Goal: Task Accomplishment & Management: Complete application form

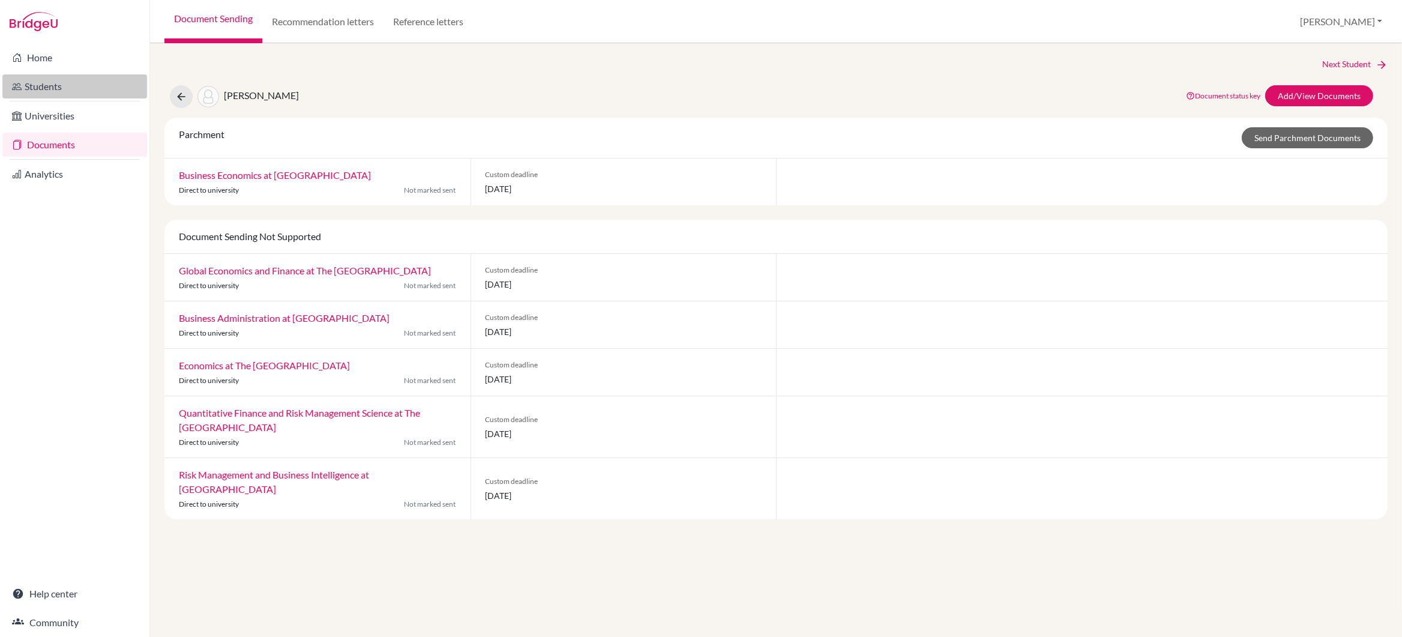
click at [58, 83] on link "Students" at bounding box center [74, 86] width 145 height 24
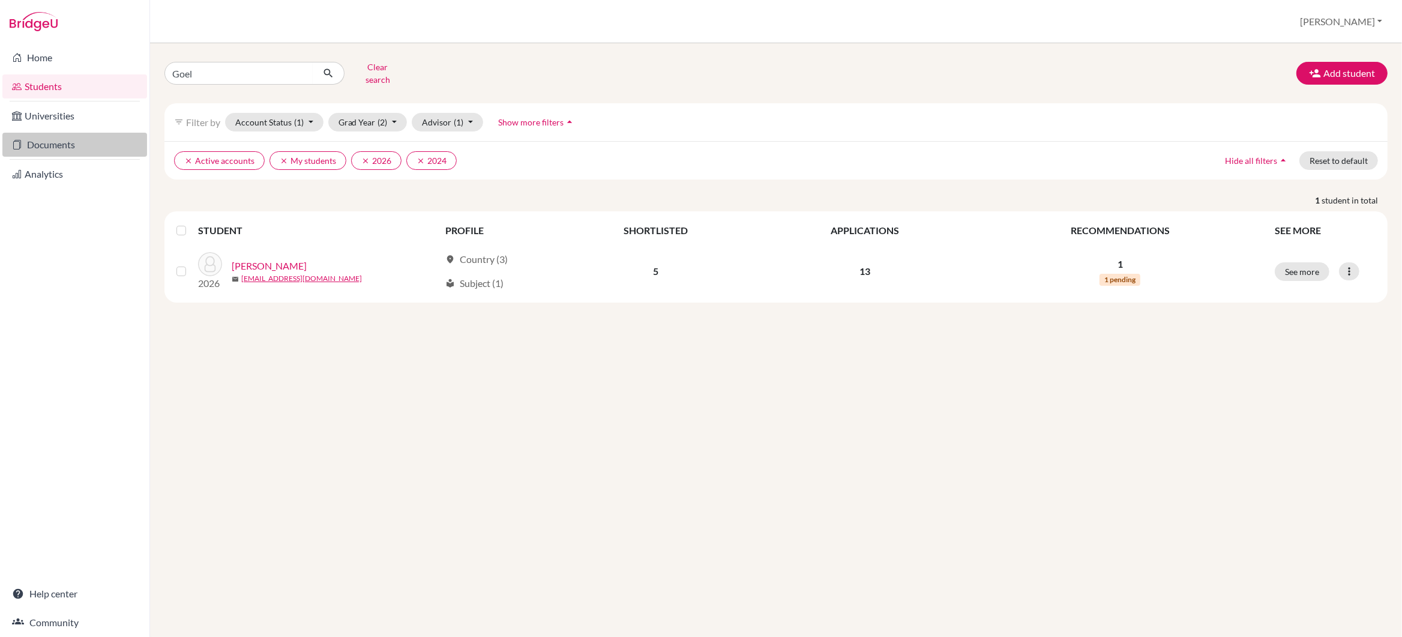
click at [48, 139] on link "Documents" at bounding box center [74, 145] width 145 height 24
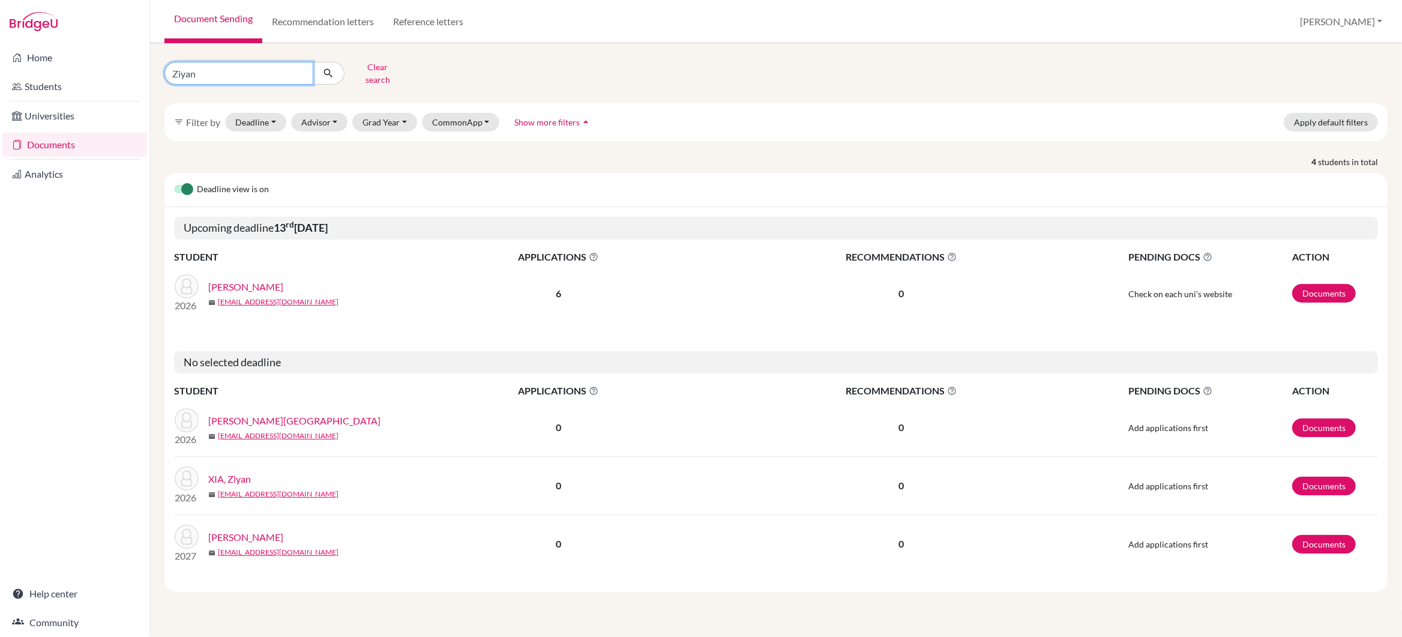
click at [203, 71] on input "Ziyan" at bounding box center [238, 73] width 149 height 23
type input "Z"
type input "ishaan"
click at [333, 69] on icon "submit" at bounding box center [328, 73] width 12 height 12
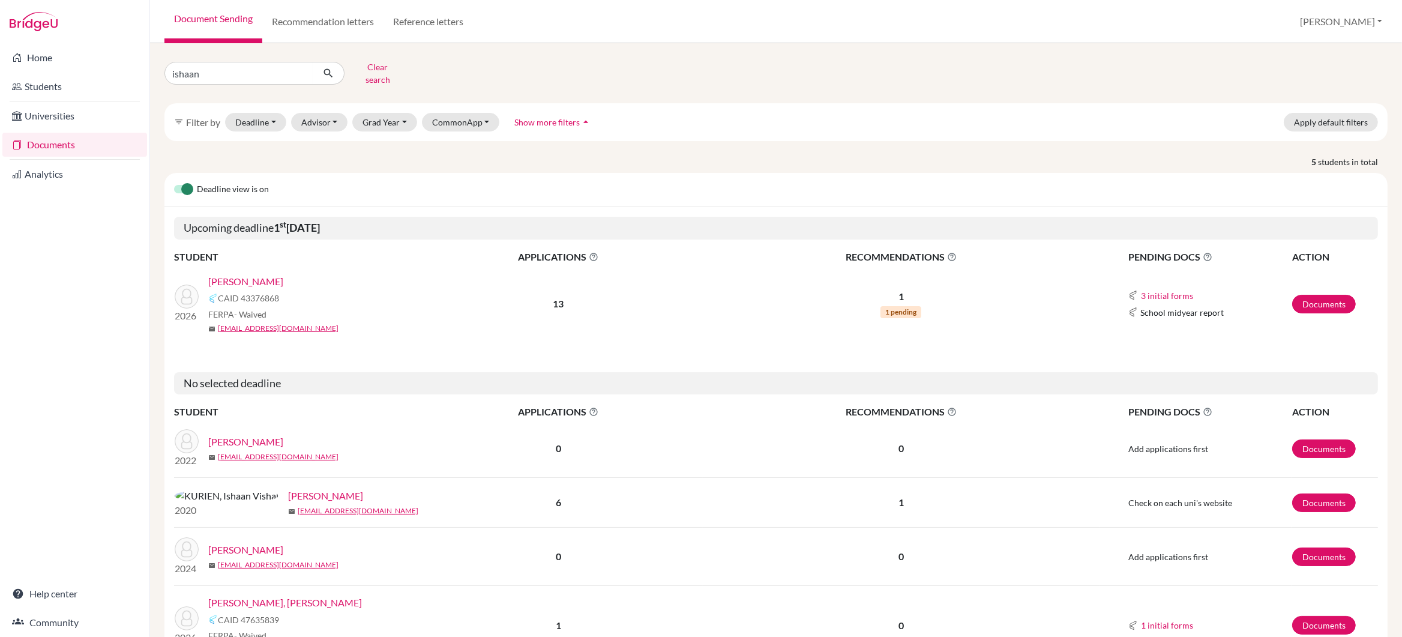
click at [237, 275] on link "GOEL, Ishaan" at bounding box center [245, 281] width 75 height 14
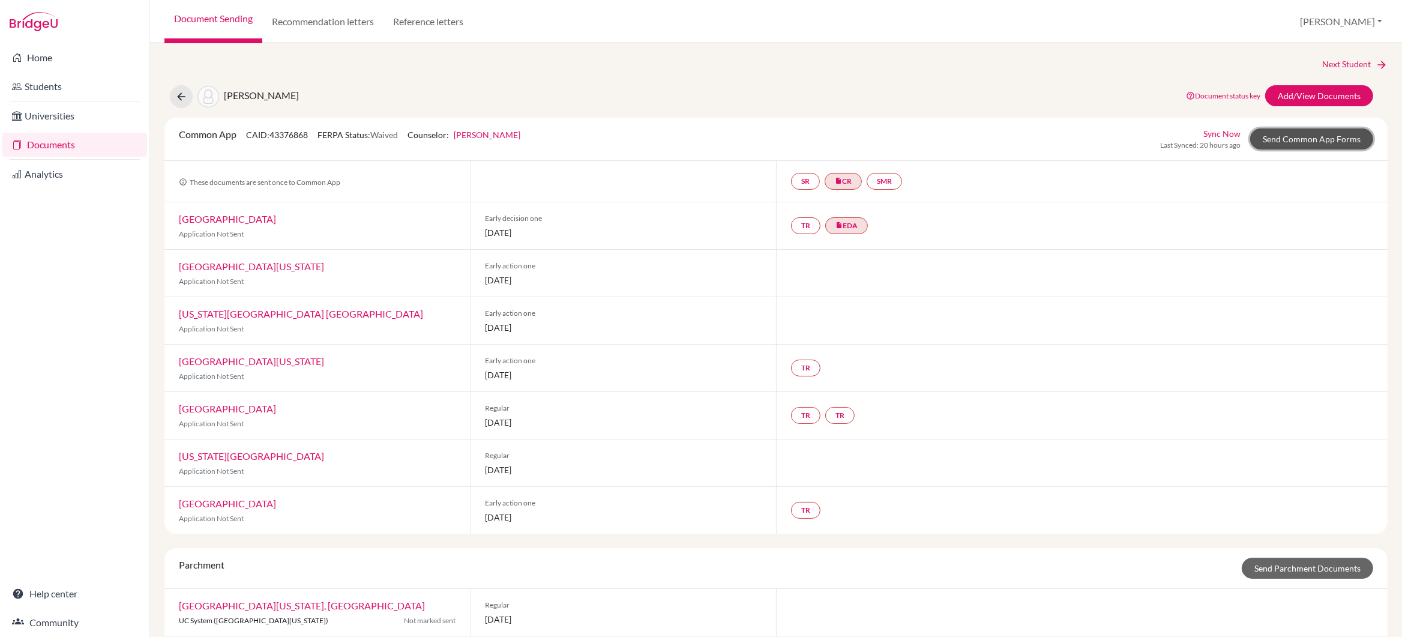
click at [1292, 142] on link "Send Common App Forms" at bounding box center [1311, 138] width 123 height 21
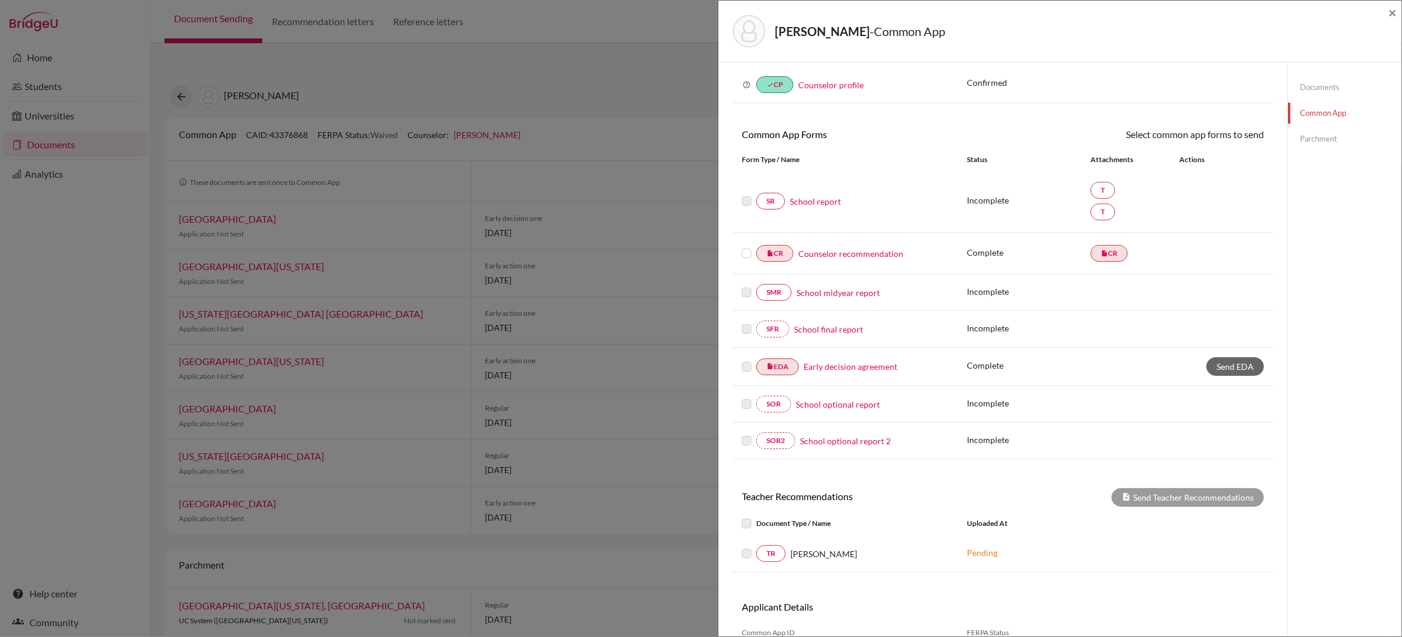
scroll to position [81, 0]
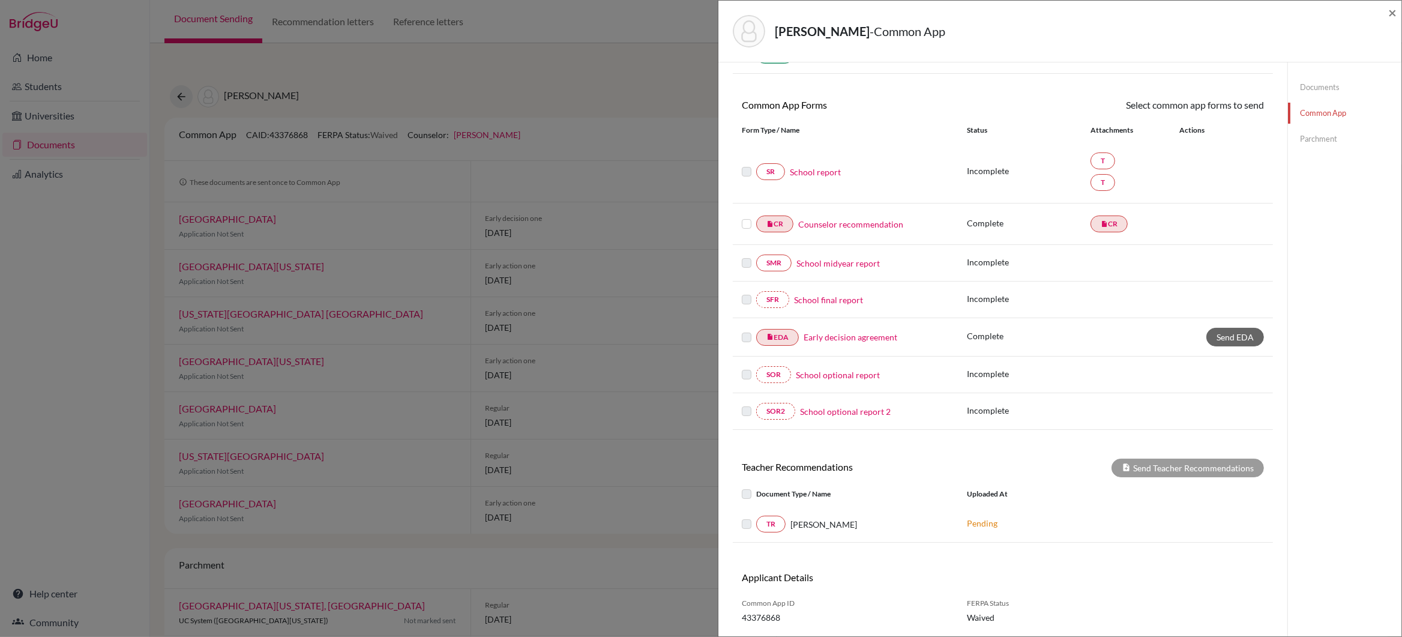
click at [806, 173] on link "School report" at bounding box center [815, 172] width 51 height 13
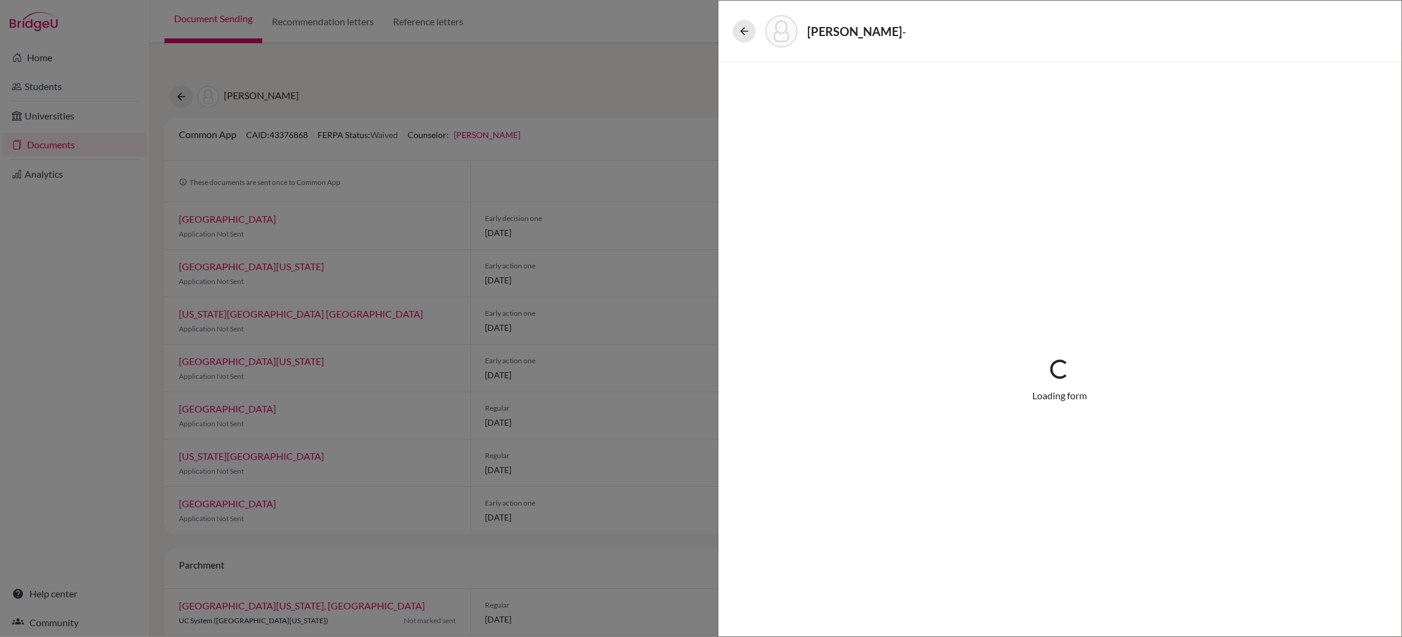
select select "4"
select select "674594"
select select "672593"
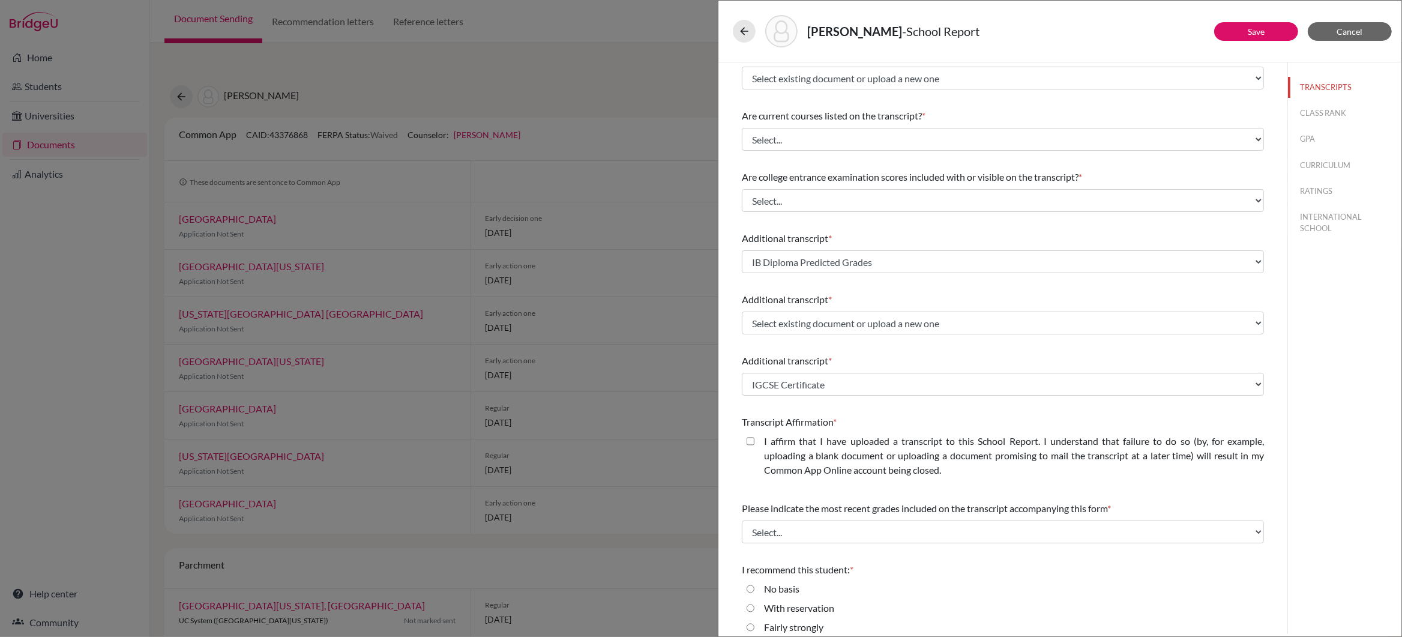
scroll to position [129, 0]
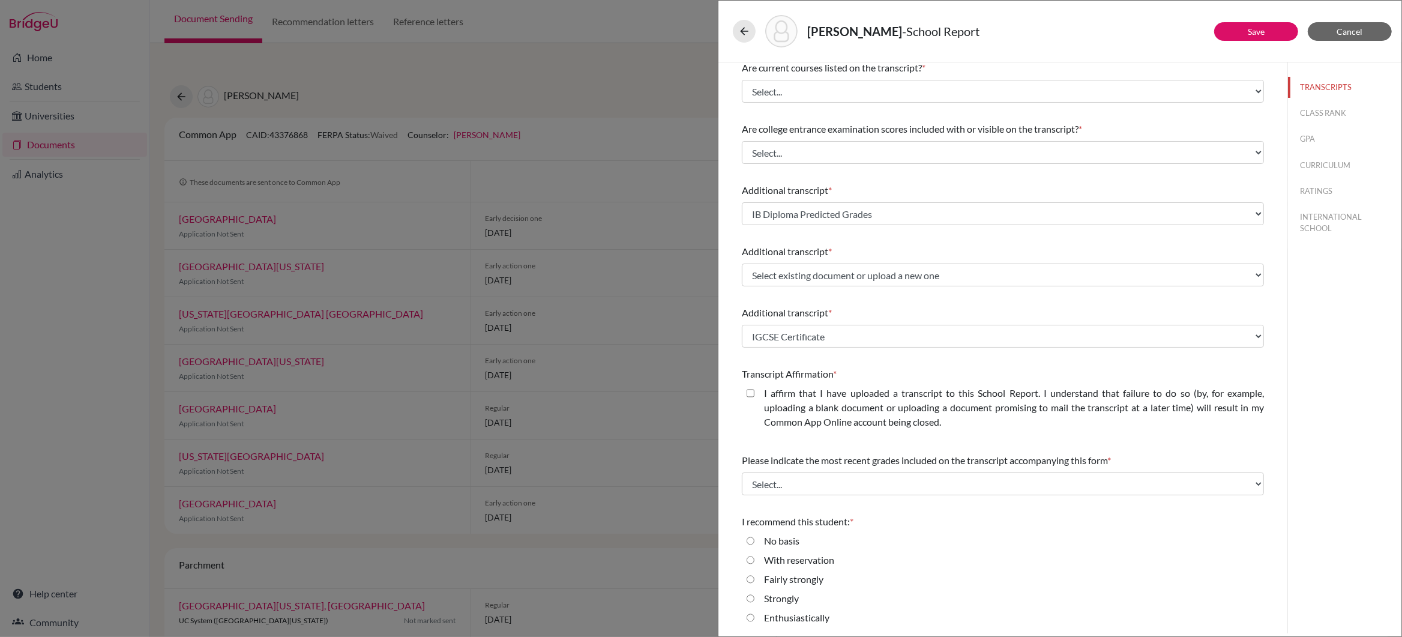
click at [751, 618] on input "Enthusiastically" at bounding box center [750, 617] width 8 height 14
radio input "true"
click at [1250, 23] on button "Save" at bounding box center [1256, 31] width 84 height 19
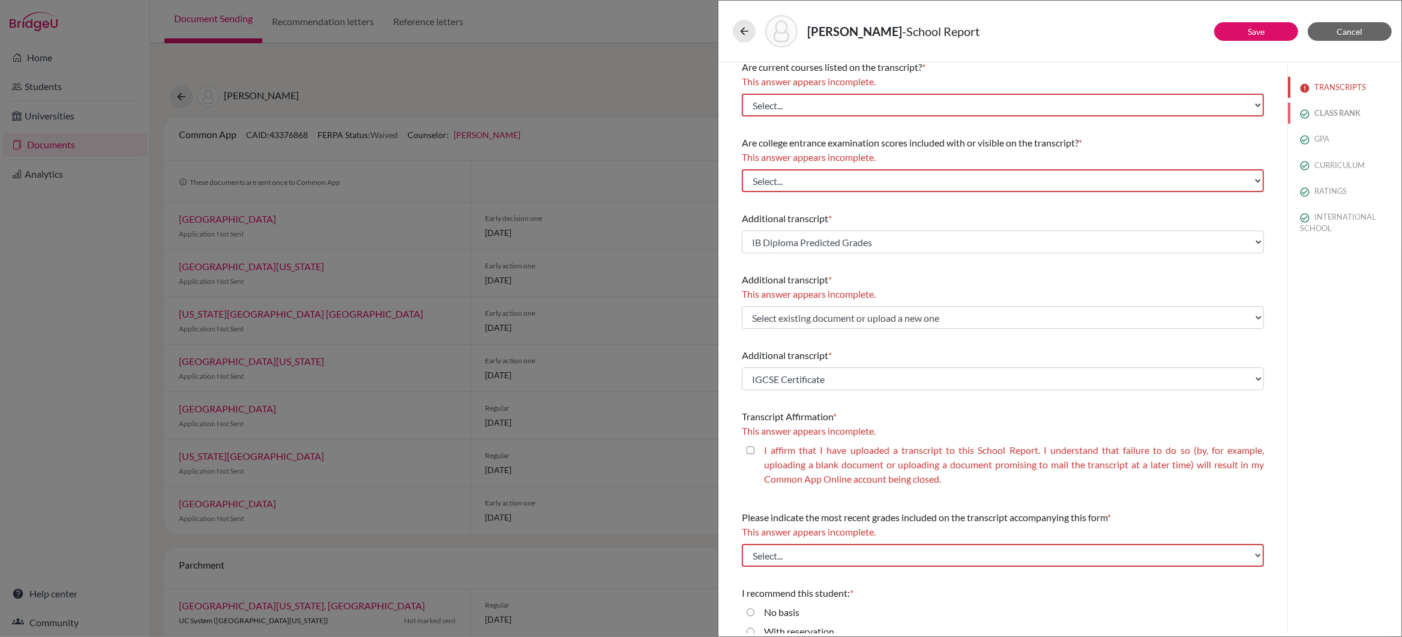
click at [1331, 112] on button "CLASS RANK" at bounding box center [1344, 113] width 113 height 21
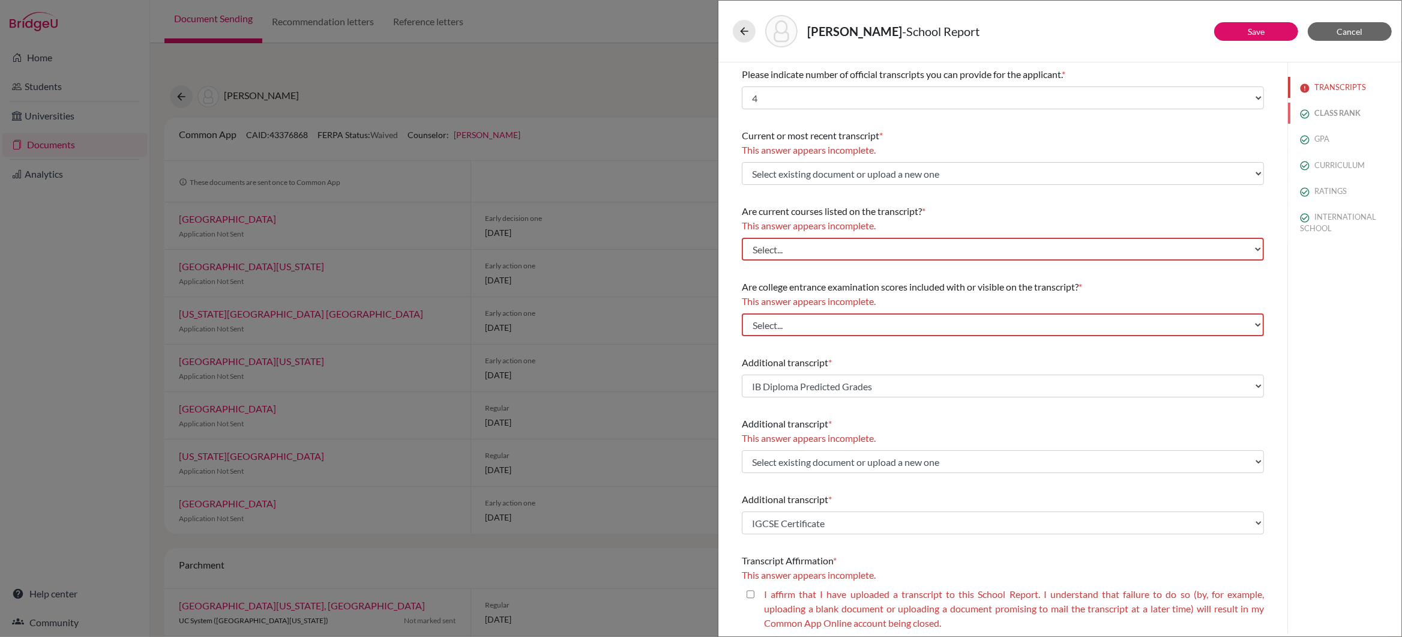
select select "5"
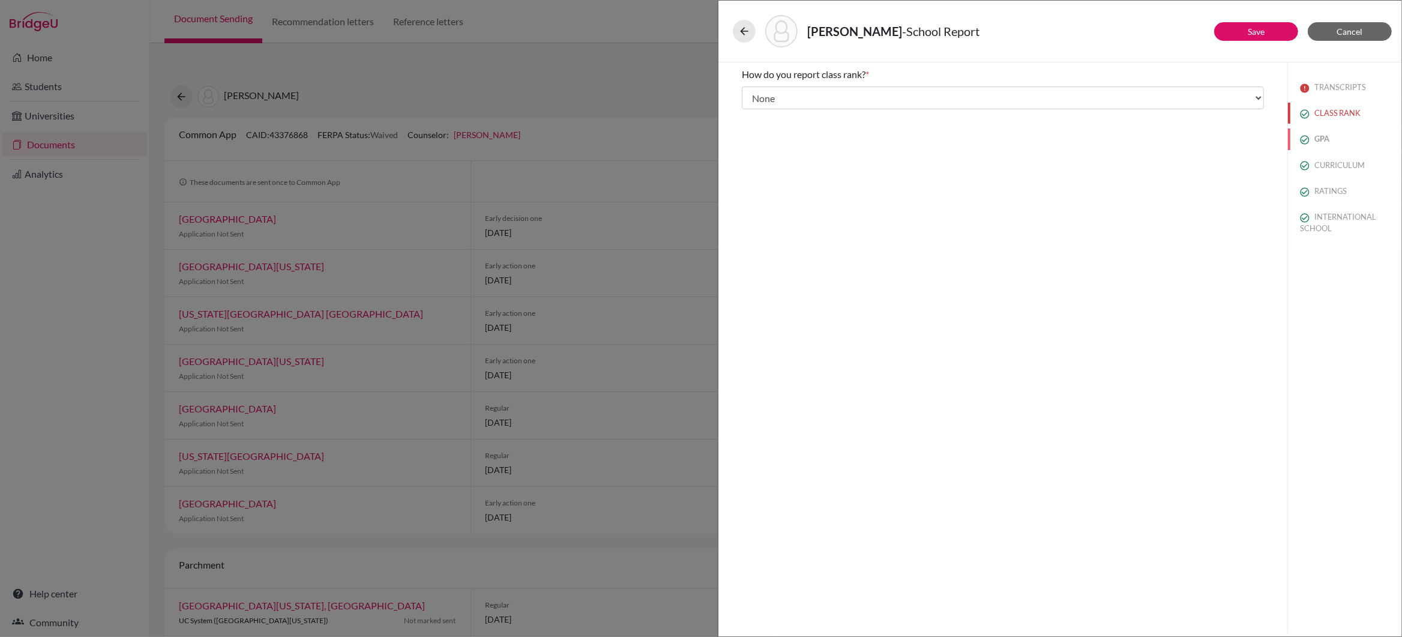
click at [1324, 141] on button "GPA" at bounding box center [1344, 138] width 113 height 21
click at [1325, 164] on button "CURRICULUM" at bounding box center [1344, 165] width 113 height 21
select select "4"
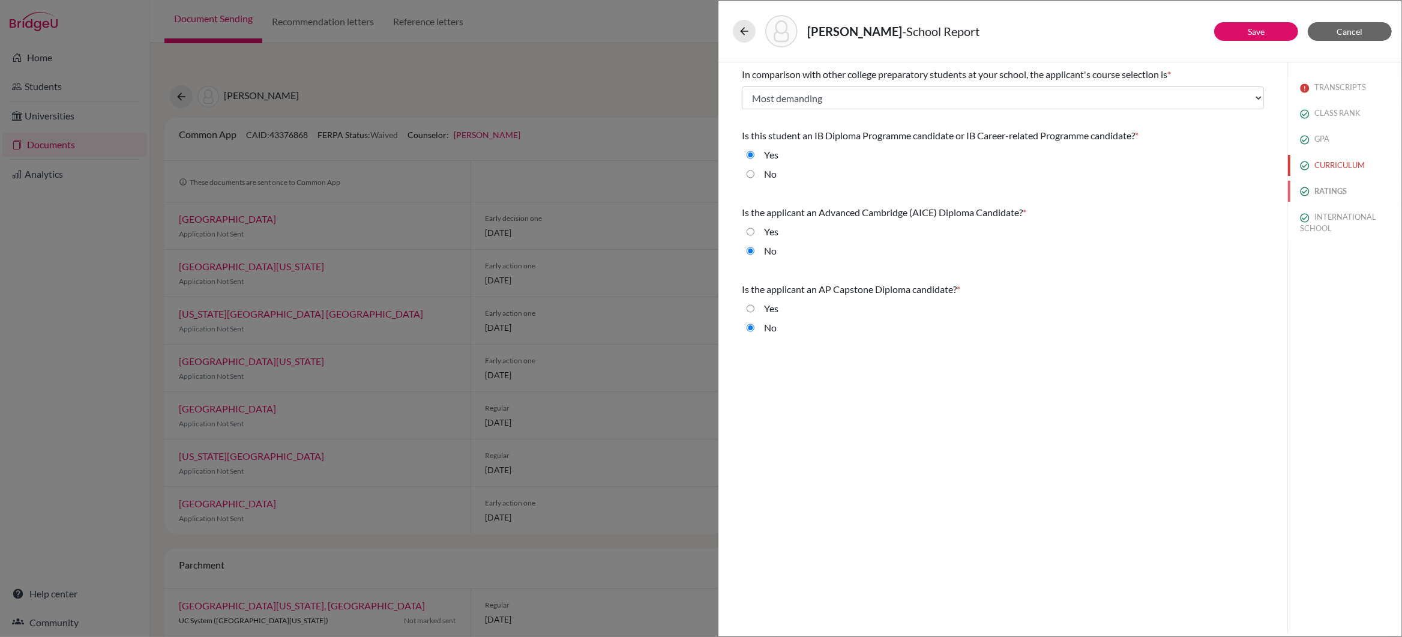
click at [1320, 188] on button "RATINGS" at bounding box center [1344, 191] width 113 height 21
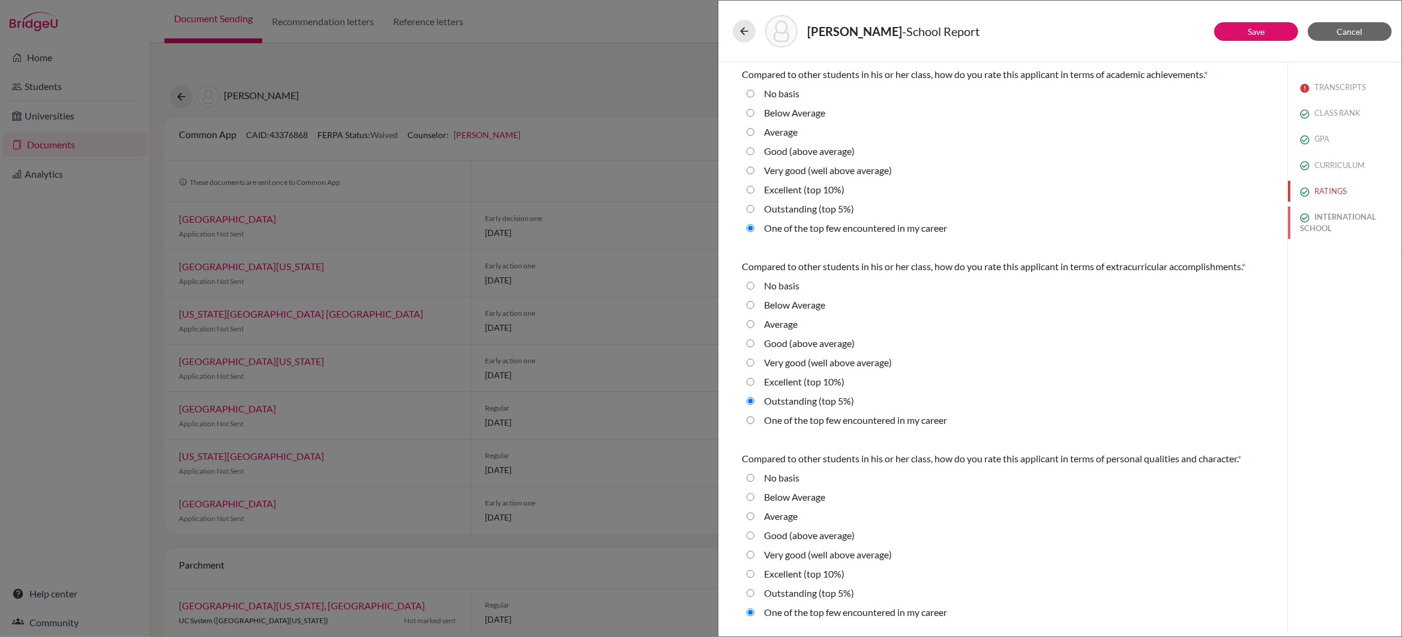
click at [1330, 219] on button "INTERNATIONAL SCHOOL" at bounding box center [1344, 222] width 113 height 32
radio Average "true"
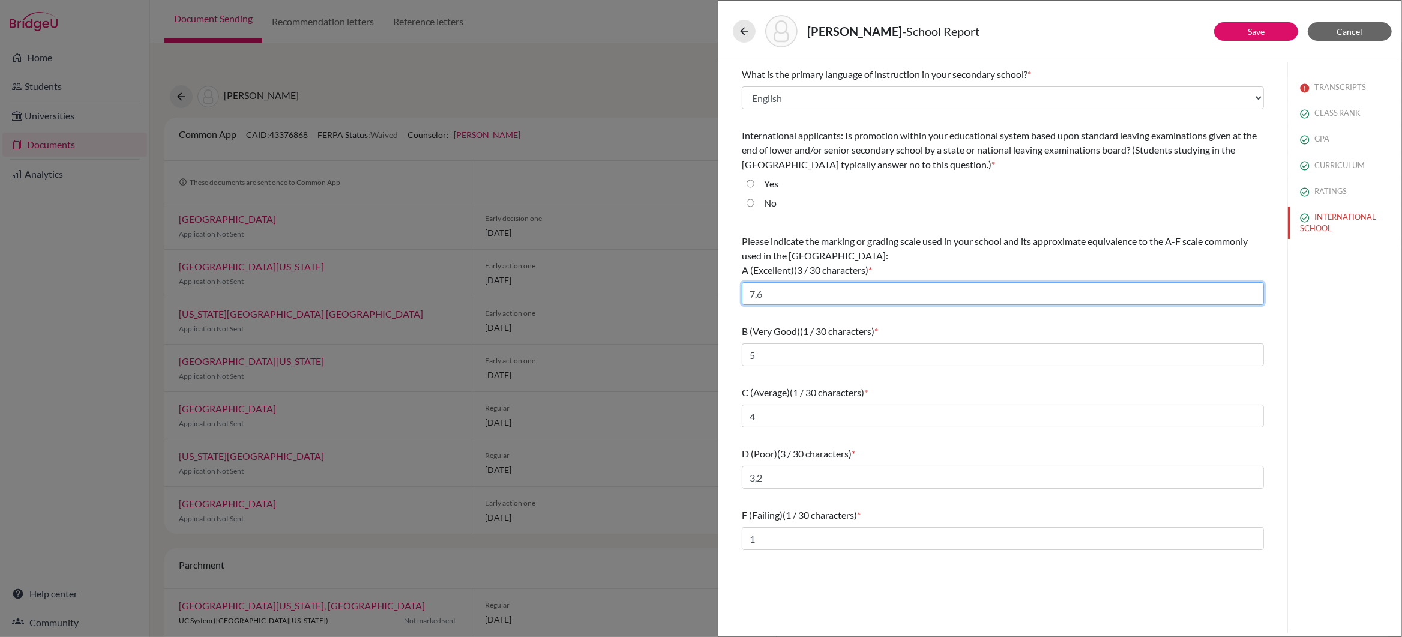
click at [794, 295] on input "7,6" at bounding box center [1003, 293] width 522 height 23
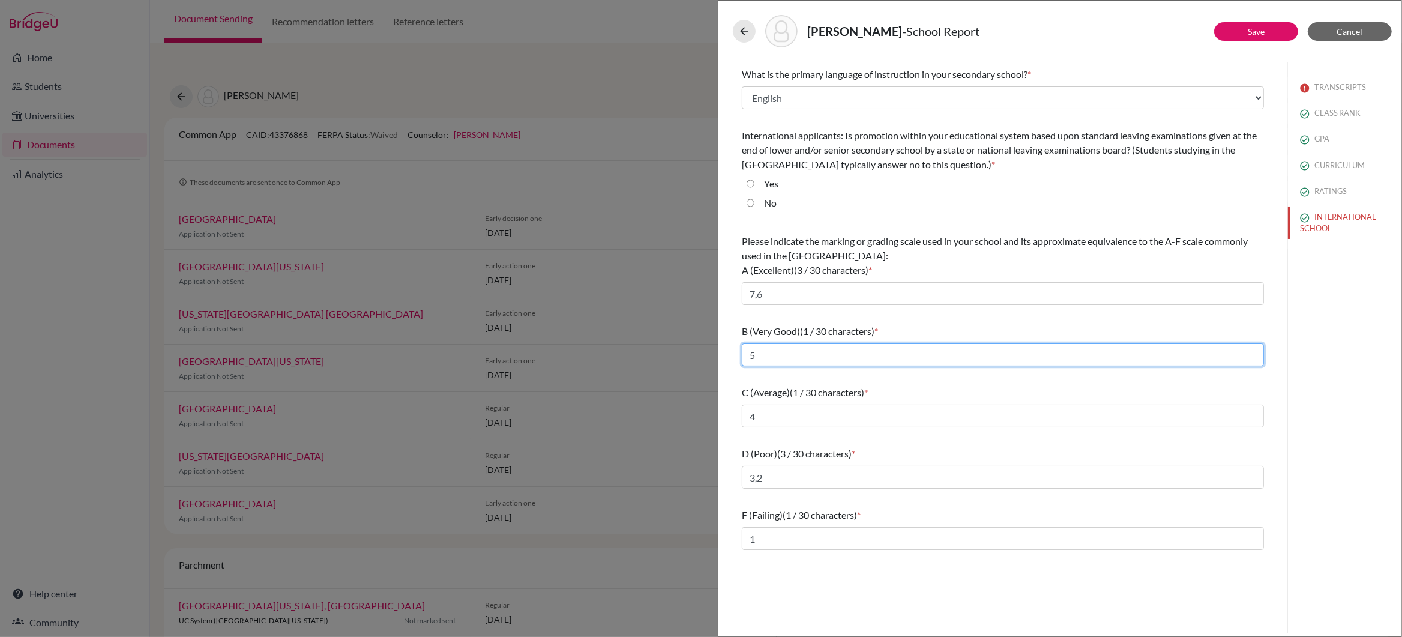
click at [803, 357] on input "5" at bounding box center [1003, 354] width 522 height 23
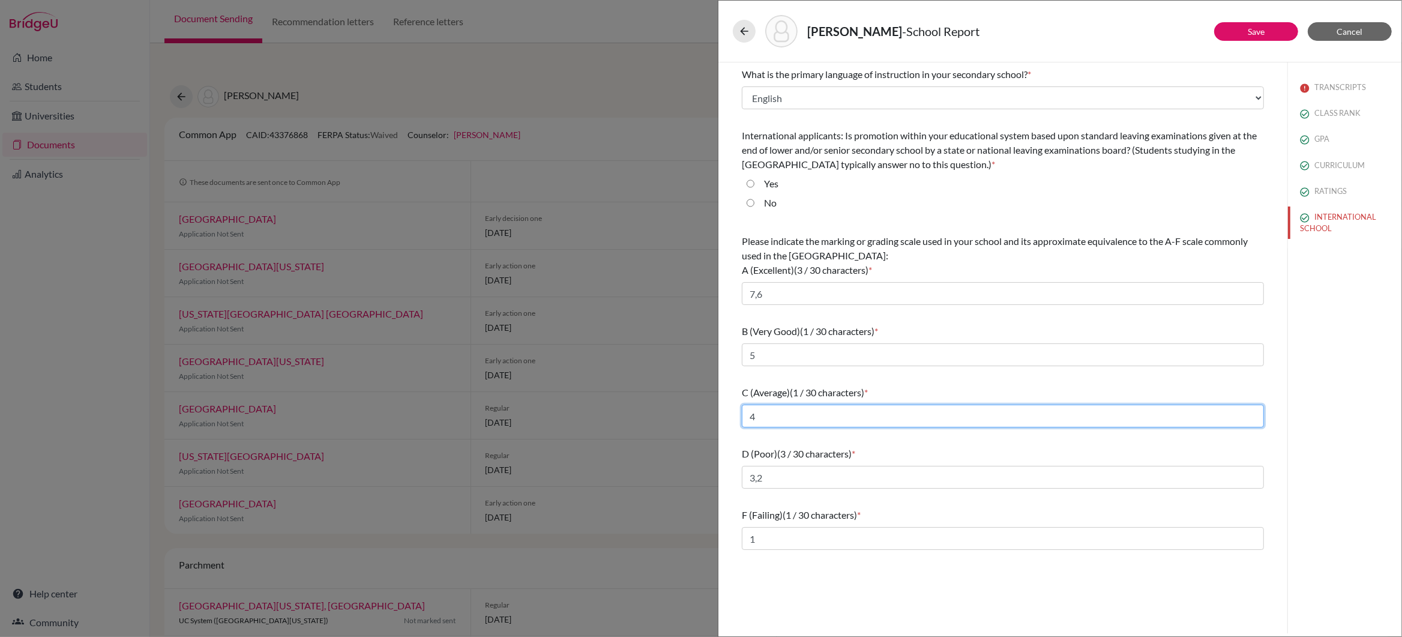
click at [824, 415] on input "4" at bounding box center [1003, 415] width 522 height 23
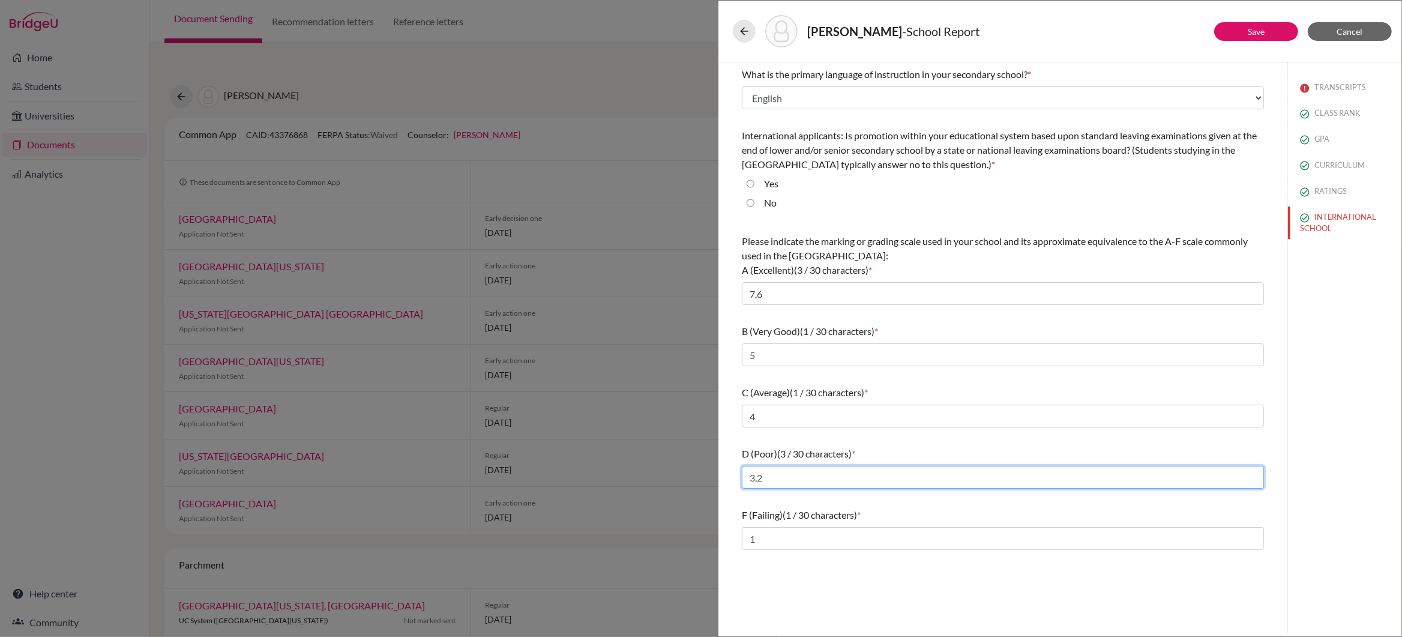
click at [831, 479] on input "3,2" at bounding box center [1003, 477] width 522 height 23
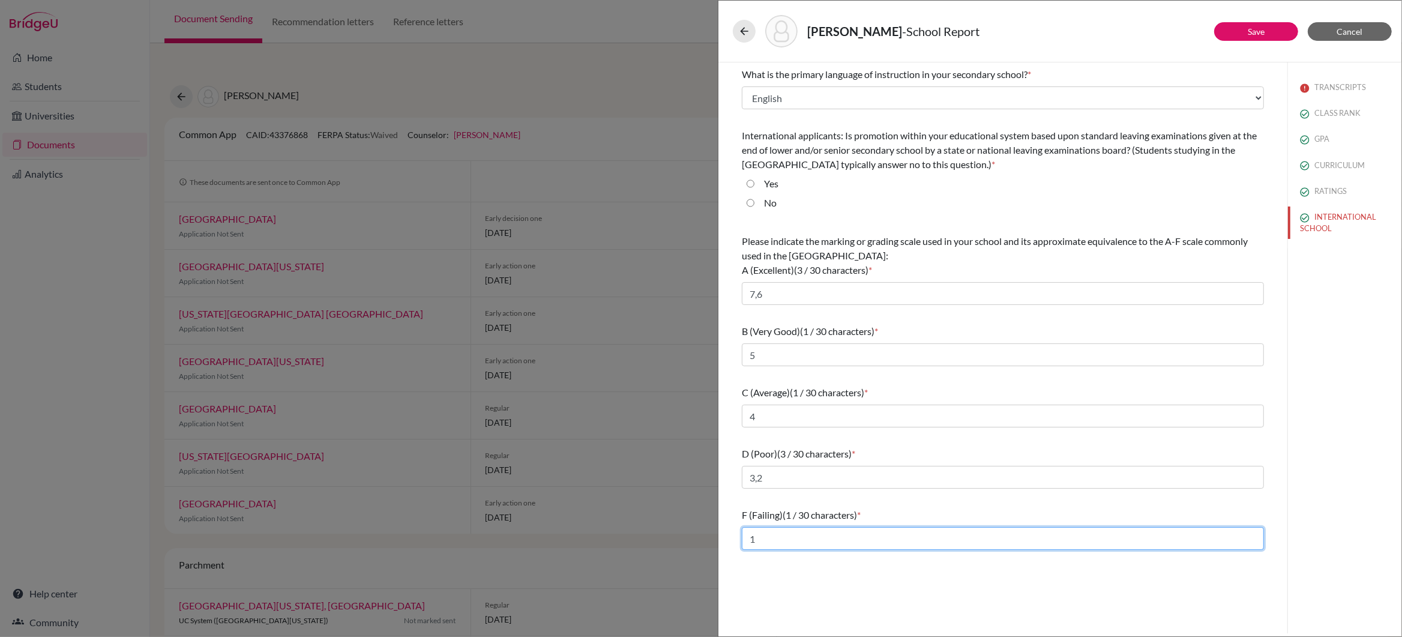
click at [839, 539] on input "1" at bounding box center [1003, 538] width 522 height 23
click at [1268, 36] on button "Save" at bounding box center [1256, 31] width 84 height 19
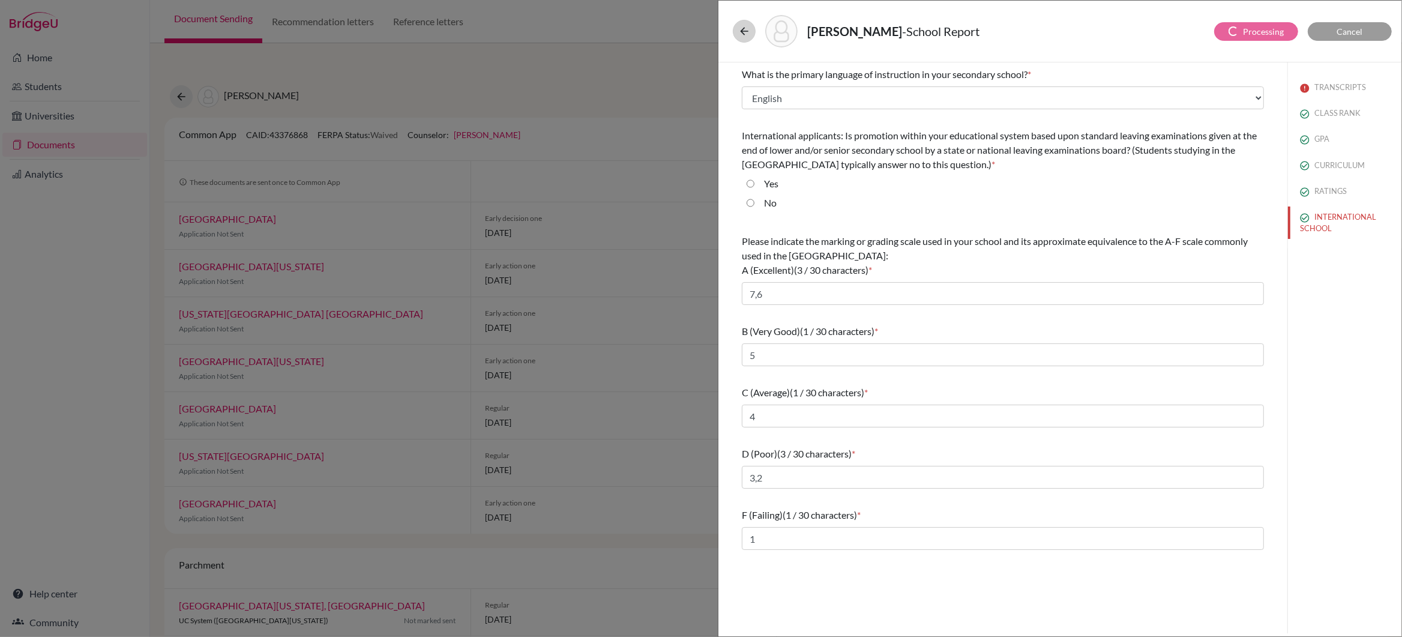
select select "4"
select select "674594"
select select "672593"
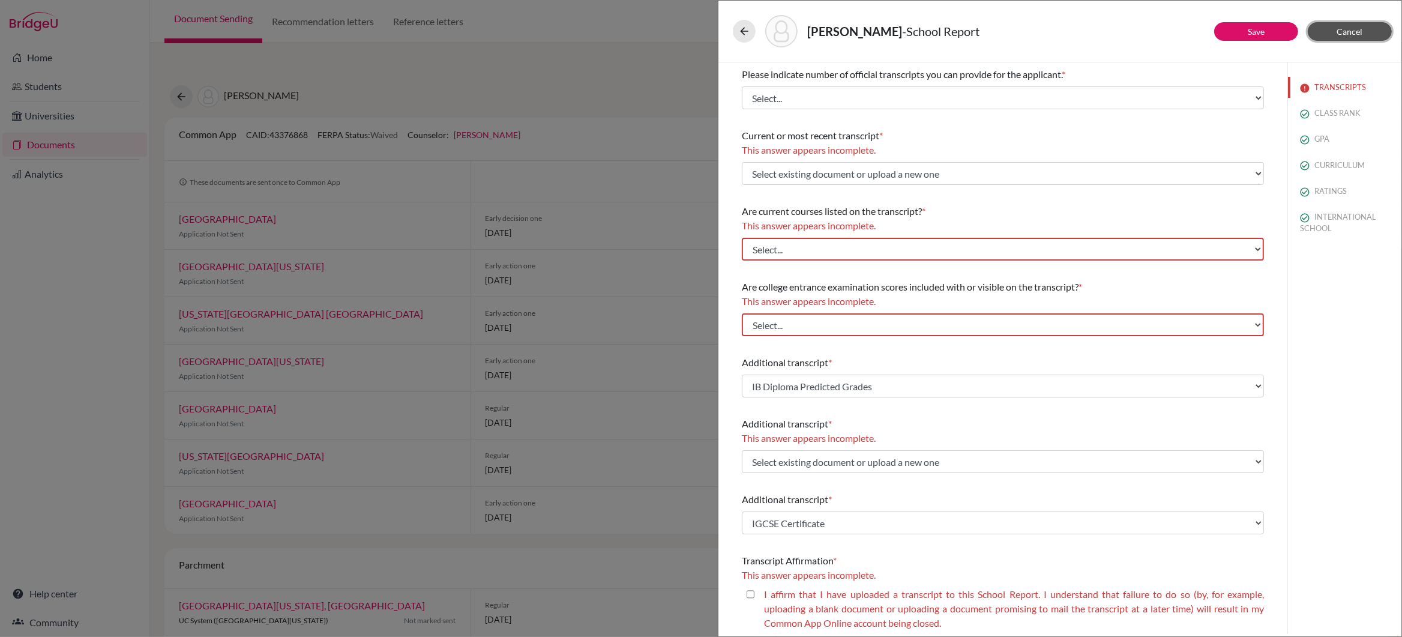
click at [1340, 28] on span "Cancel" at bounding box center [1350, 31] width 26 height 10
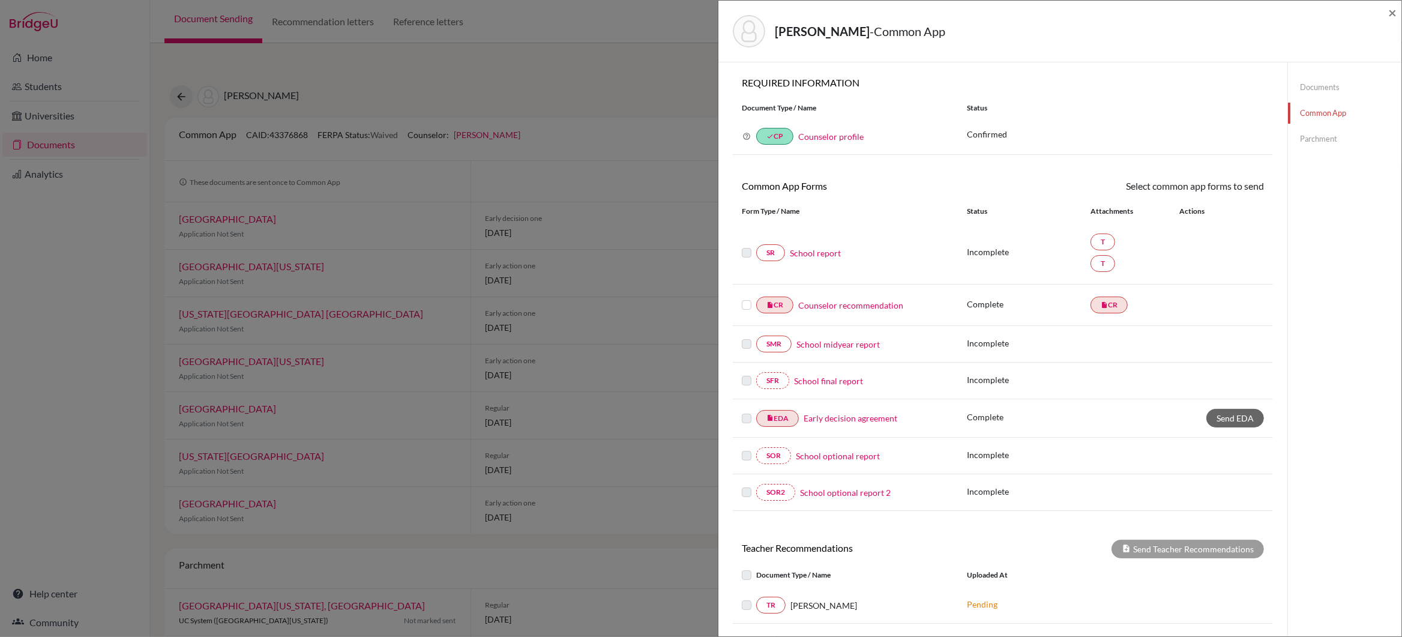
click at [797, 304] on div "Counselor recommendation" at bounding box center [870, 305] width 155 height 13
click at [815, 311] on link "Counselor recommendation" at bounding box center [850, 305] width 105 height 13
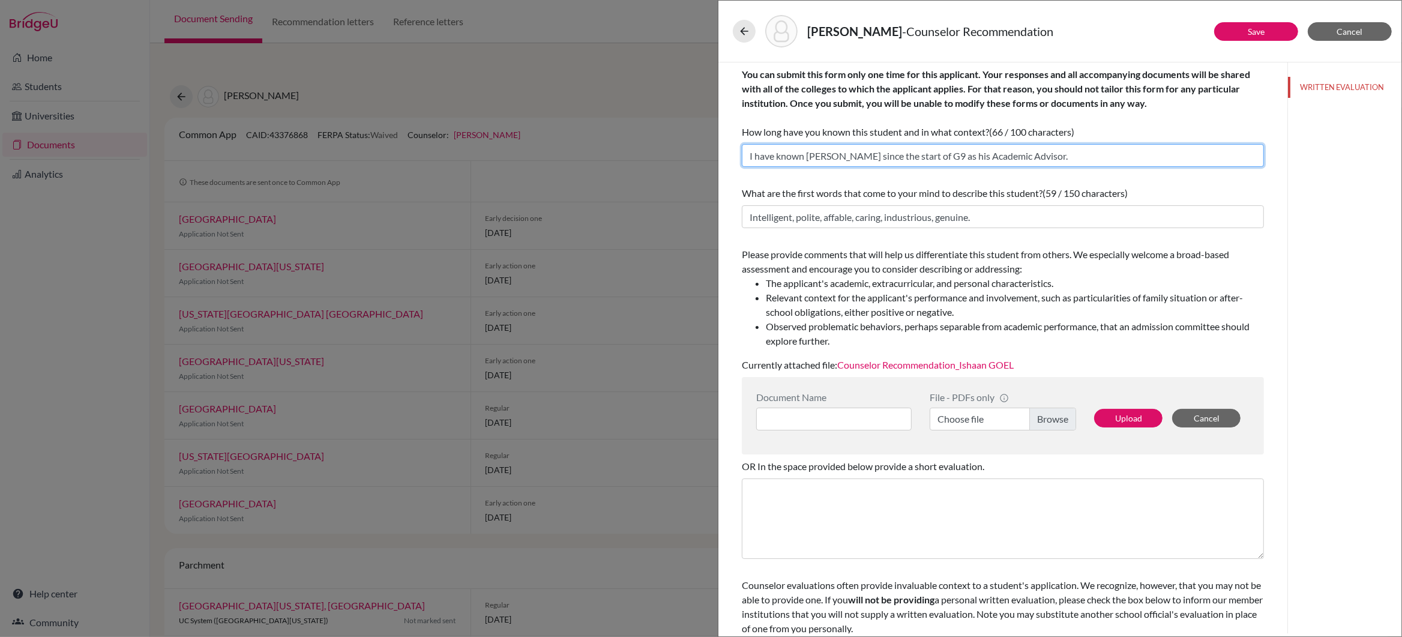
click at [919, 158] on input "I have known Ishaan since the start of G9 as his Academic Advisor." at bounding box center [1003, 155] width 522 height 23
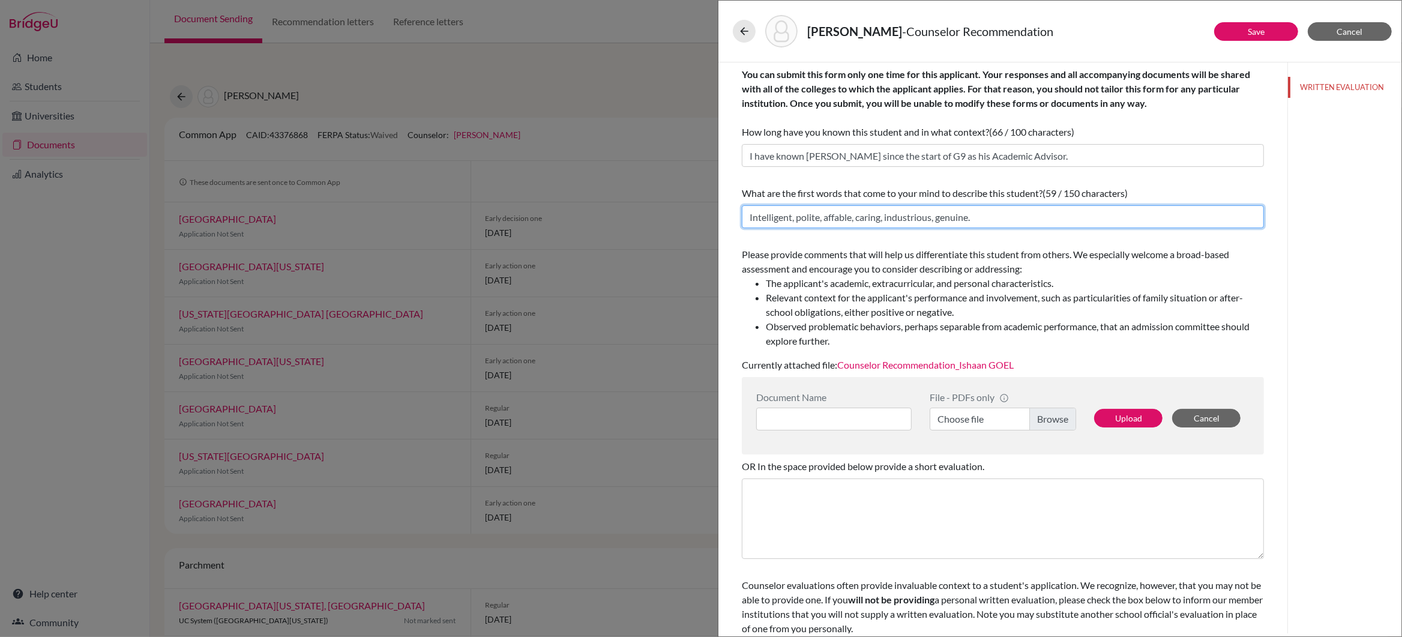
click at [989, 220] on input "Intelligent, polite, affable, caring, industrious, genuine." at bounding box center [1003, 216] width 522 height 23
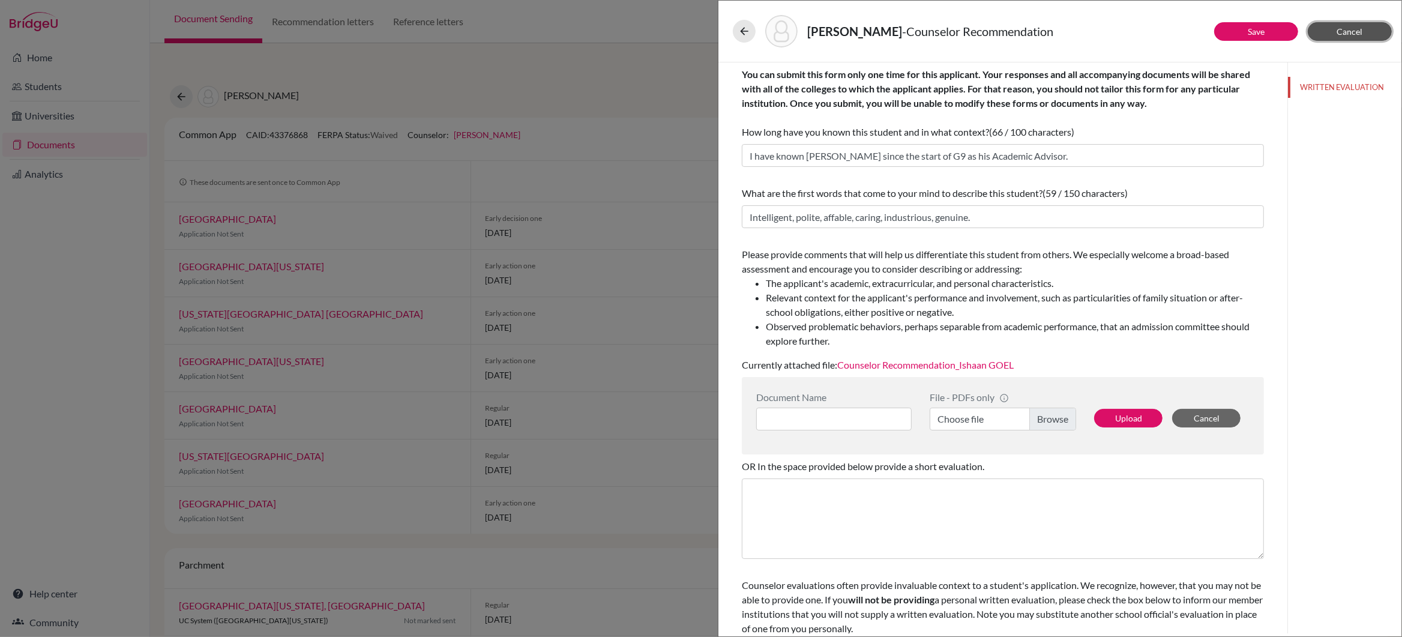
click at [1337, 33] on span "Cancel" at bounding box center [1350, 31] width 26 height 10
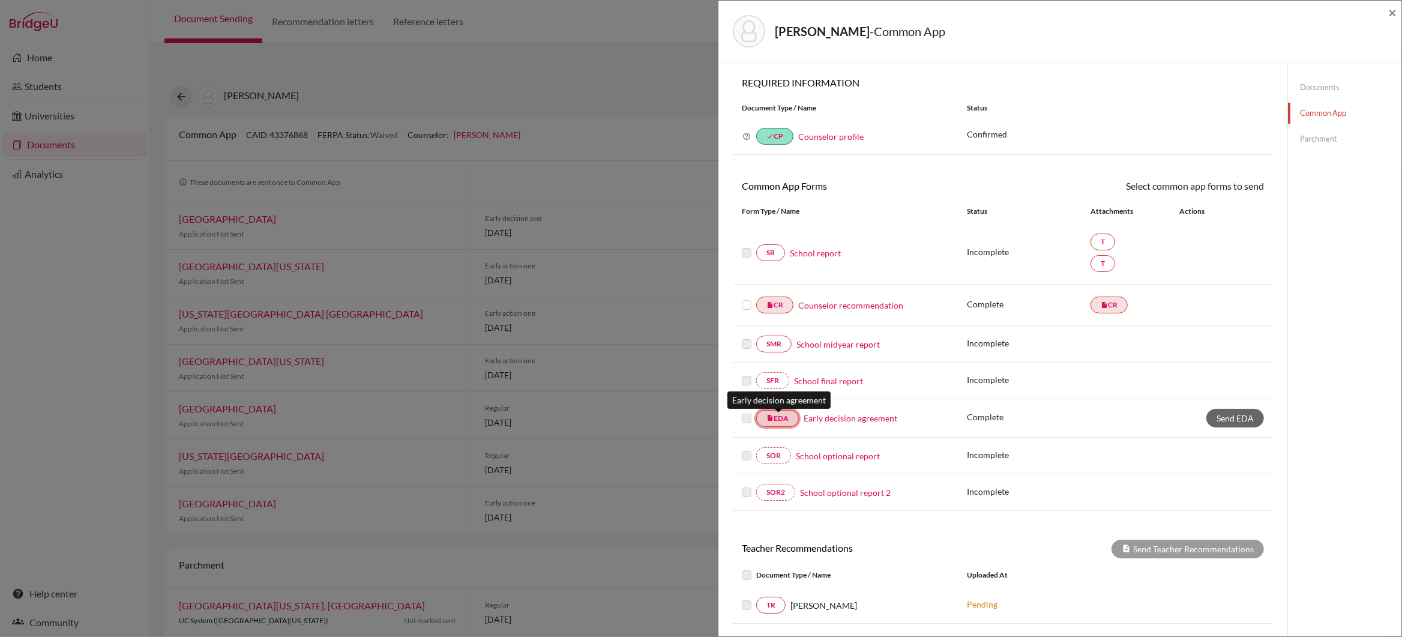
click at [776, 421] on link "insert_drive_file EDA" at bounding box center [777, 418] width 43 height 17
click at [832, 422] on link "Early decision agreement" at bounding box center [850, 418] width 94 height 13
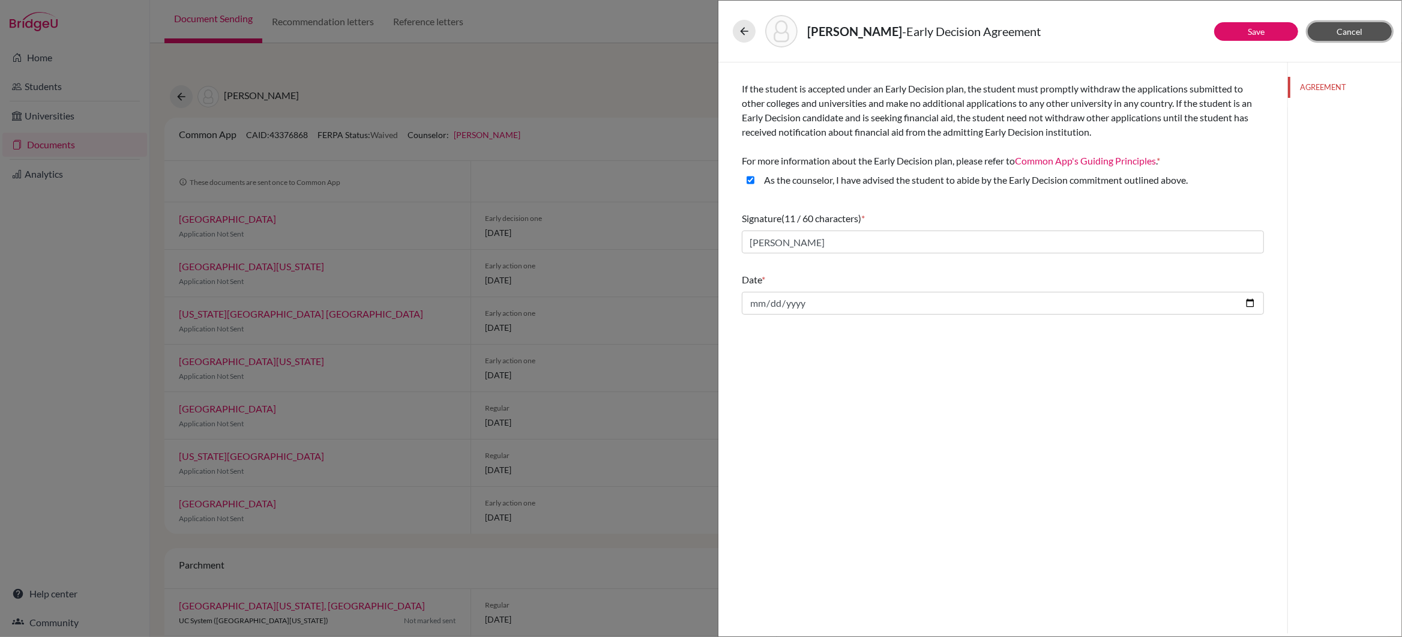
click at [1357, 31] on span "Cancel" at bounding box center [1350, 31] width 26 height 10
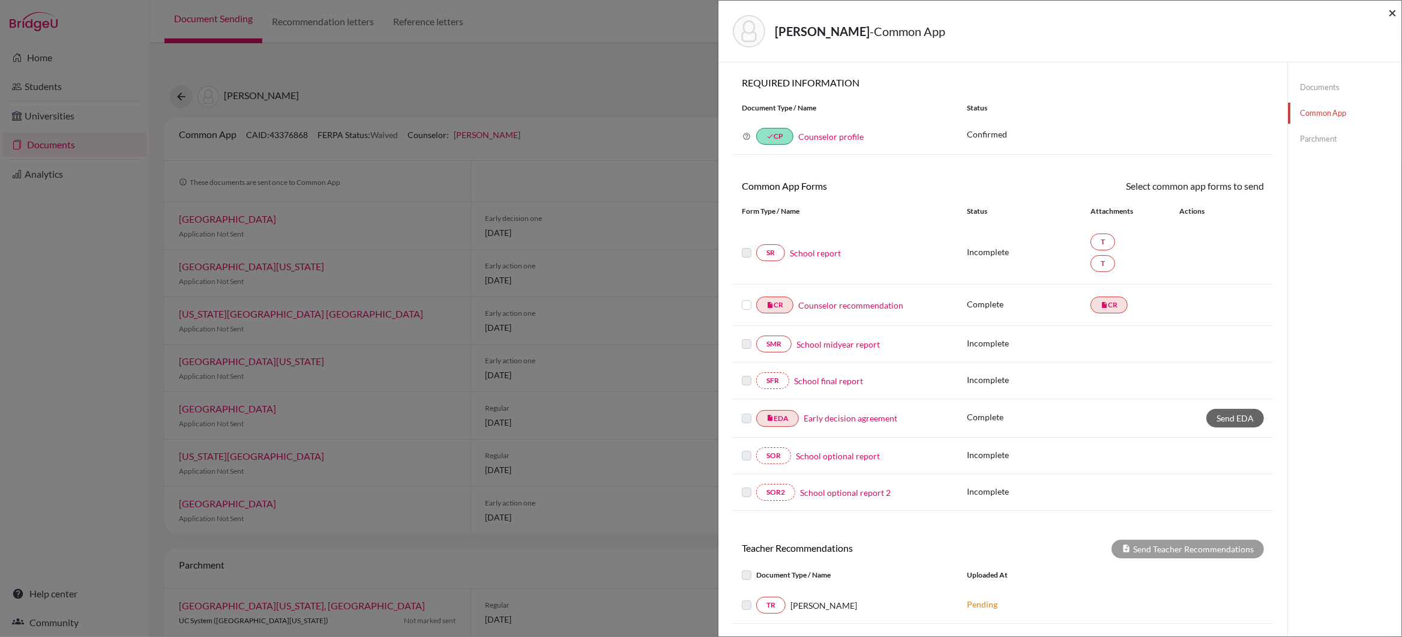
click at [1393, 13] on span "×" at bounding box center [1392, 12] width 8 height 17
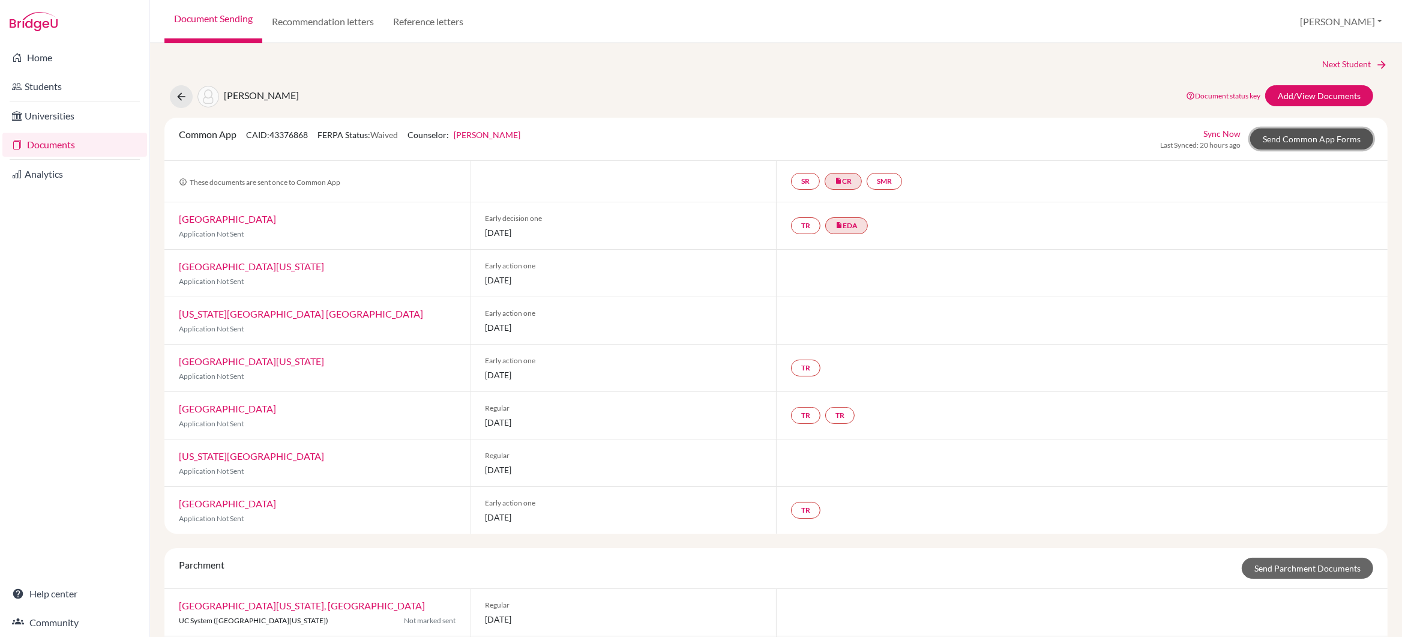
click at [1335, 139] on link "Send Common App Forms" at bounding box center [1311, 138] width 123 height 21
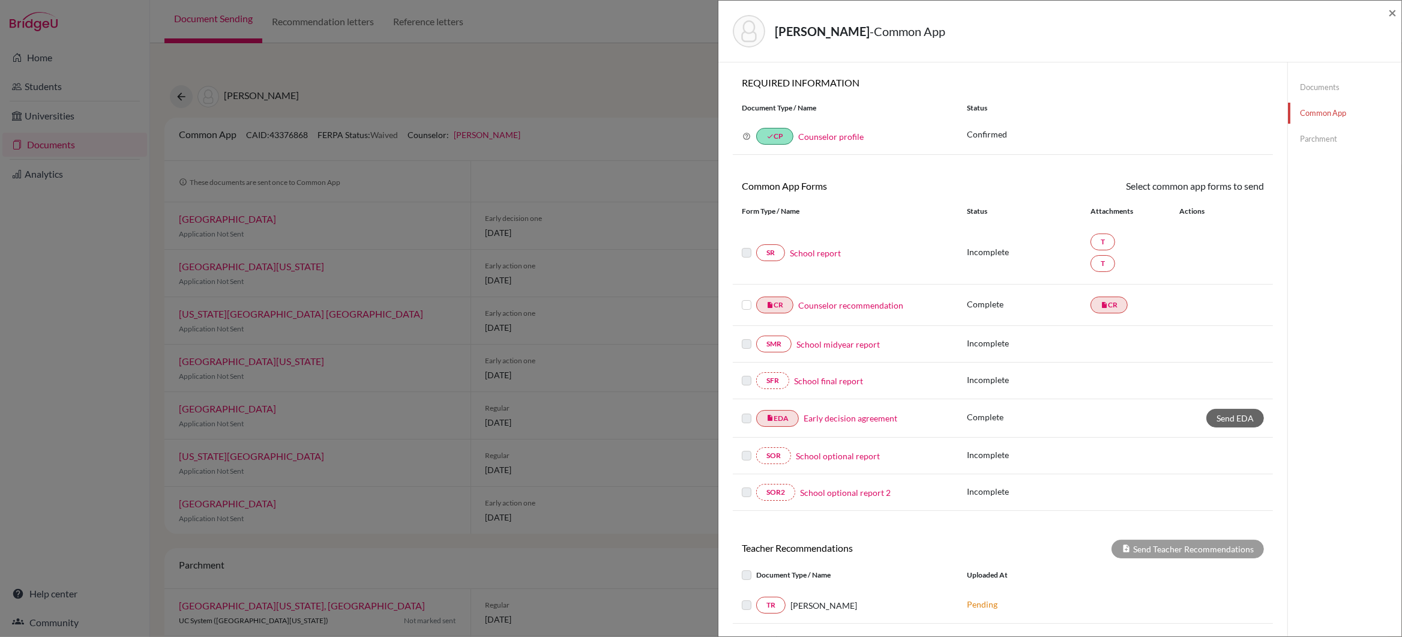
click at [745, 298] on label at bounding box center [747, 298] width 10 height 0
click at [0, 0] on input "checkbox" at bounding box center [0, 0] width 0 height 0
click at [747, 247] on label at bounding box center [747, 247] width 10 height 0
click at [1393, 13] on span "×" at bounding box center [1392, 12] width 8 height 17
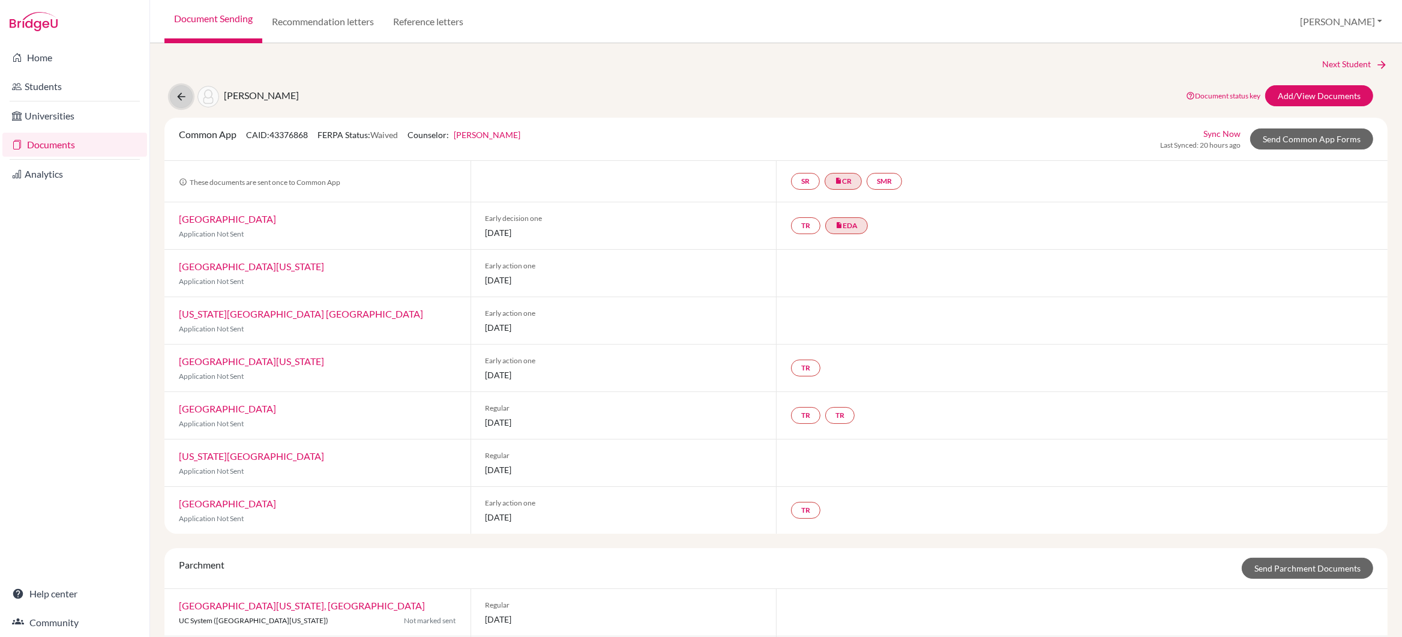
click at [176, 96] on icon at bounding box center [181, 97] width 12 height 12
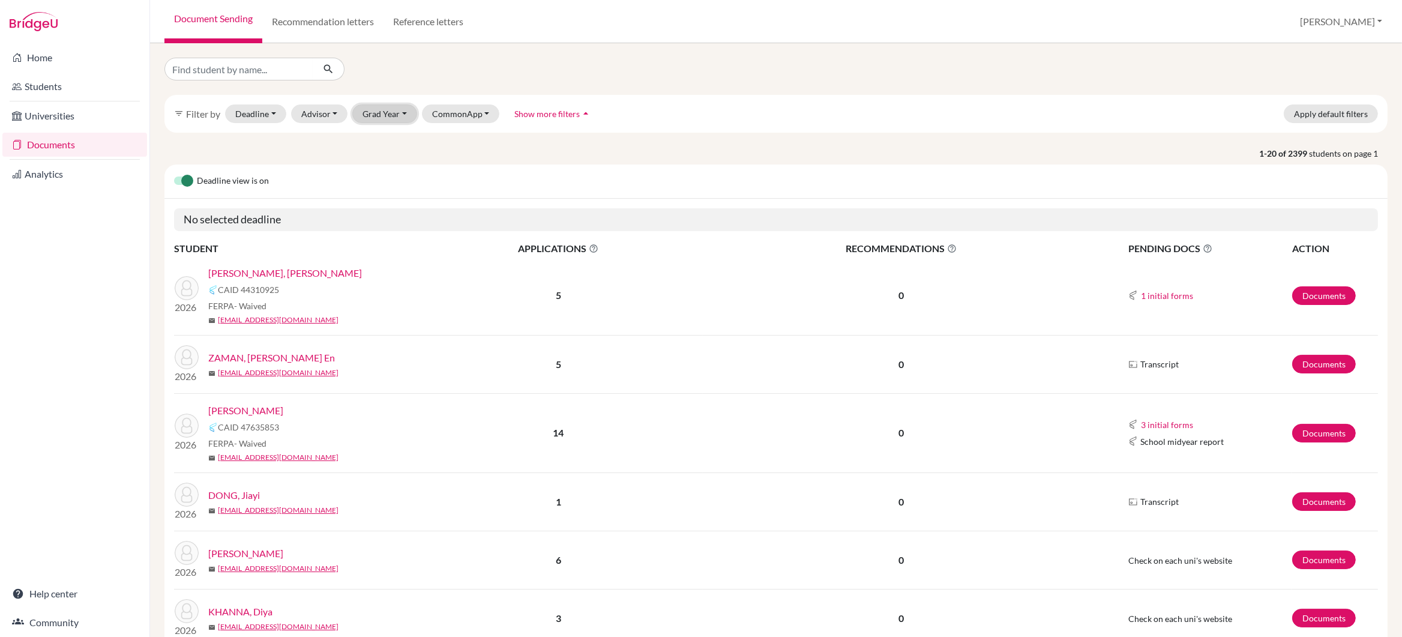
click at [372, 117] on button "Grad Year" at bounding box center [384, 113] width 65 height 19
click at [388, 215] on span "2025" at bounding box center [378, 216] width 22 height 14
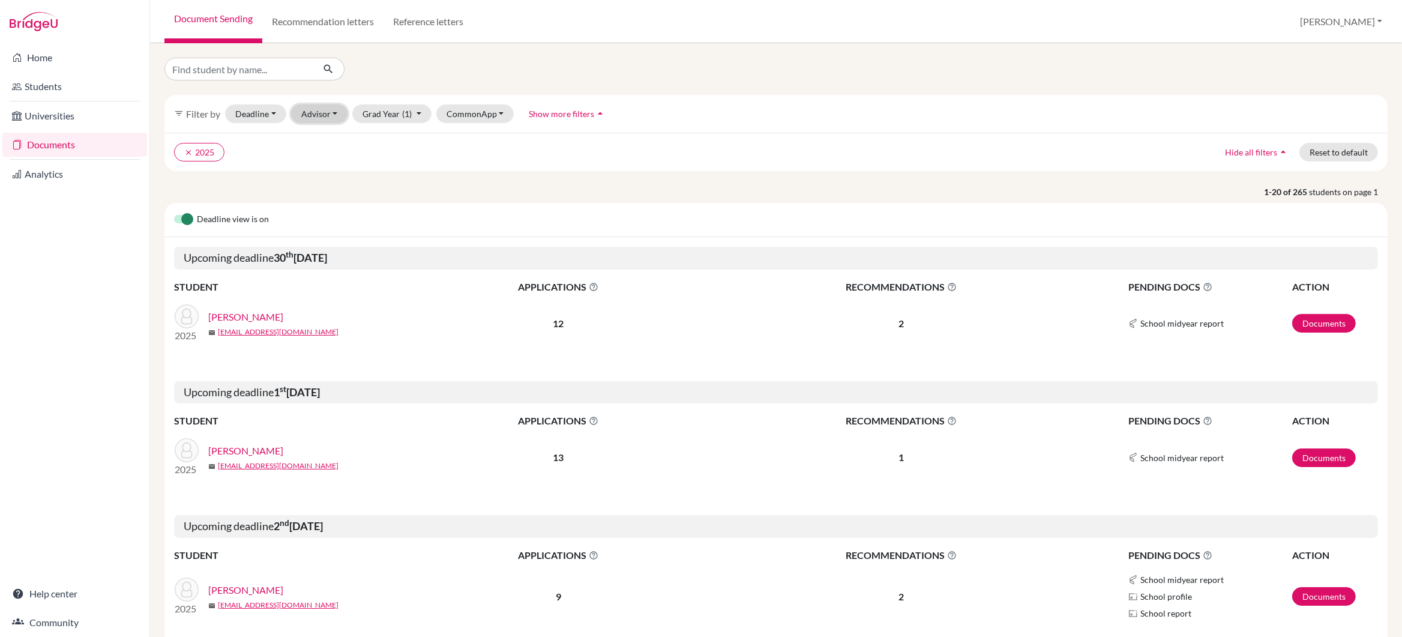
click at [325, 112] on button "Advisor" at bounding box center [319, 113] width 57 height 19
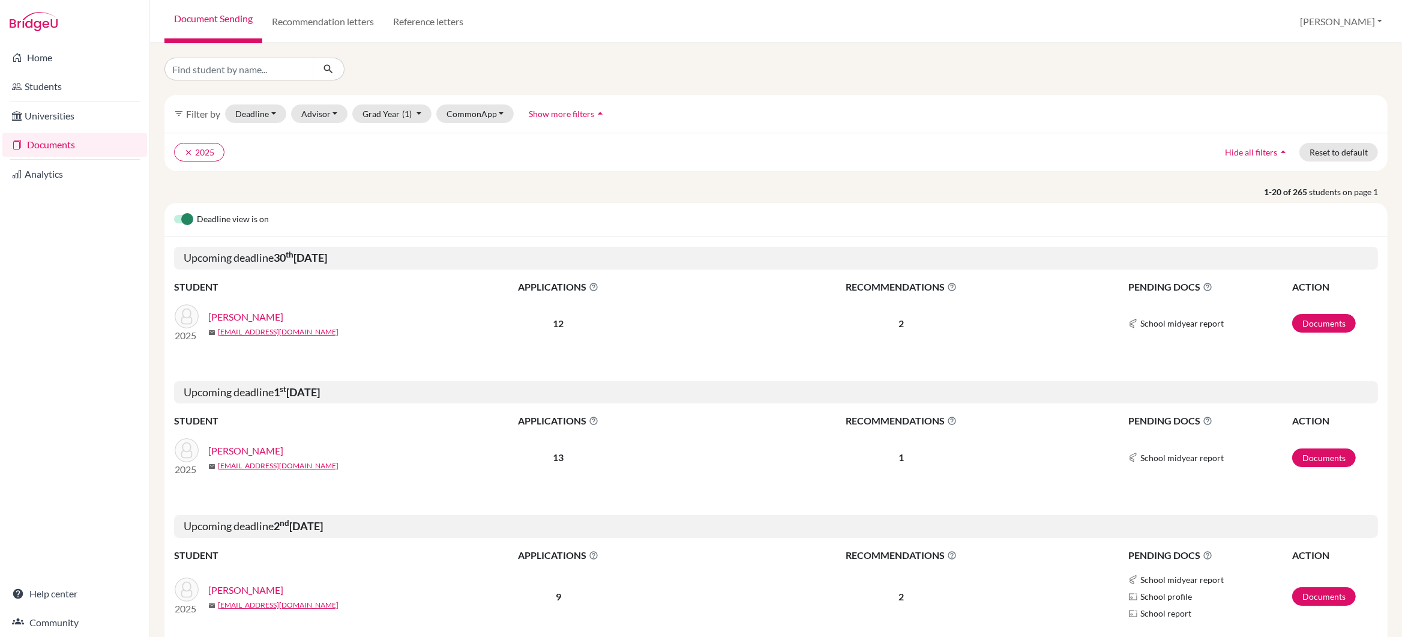
click at [236, 454] on link "Sobhani, Krishiv" at bounding box center [245, 450] width 75 height 14
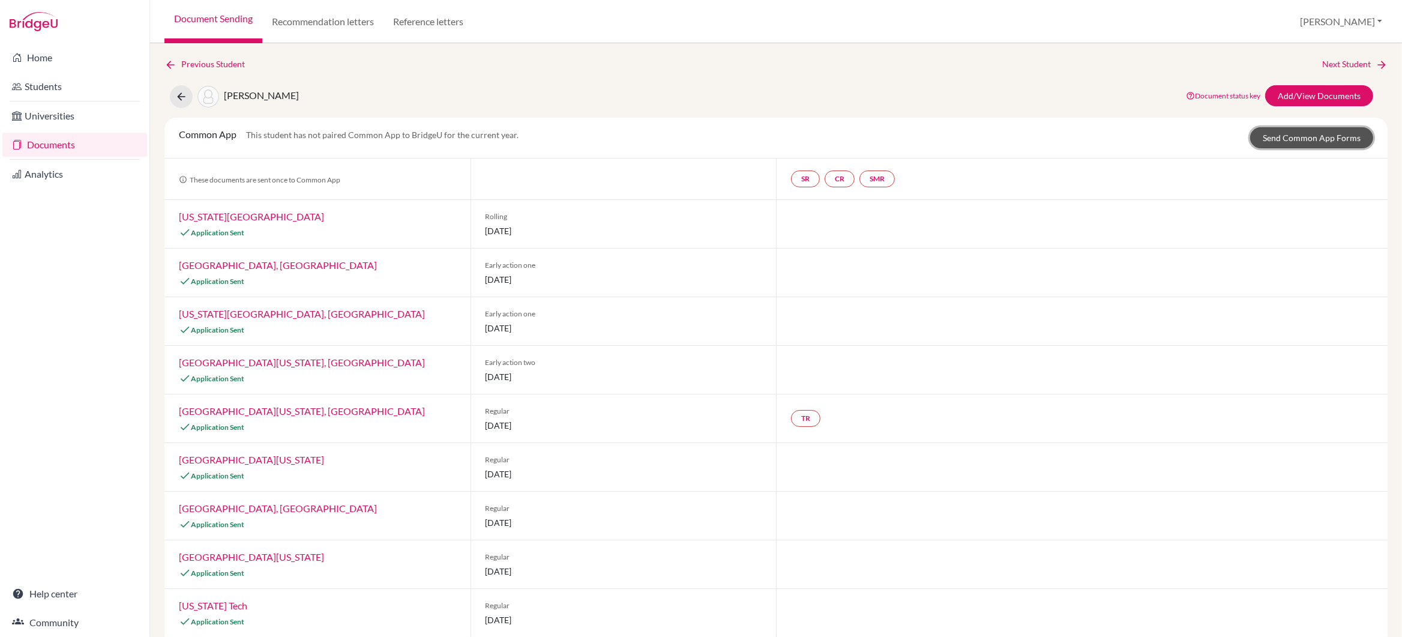
click at [1316, 137] on link "Send Common App Forms" at bounding box center [1311, 137] width 123 height 21
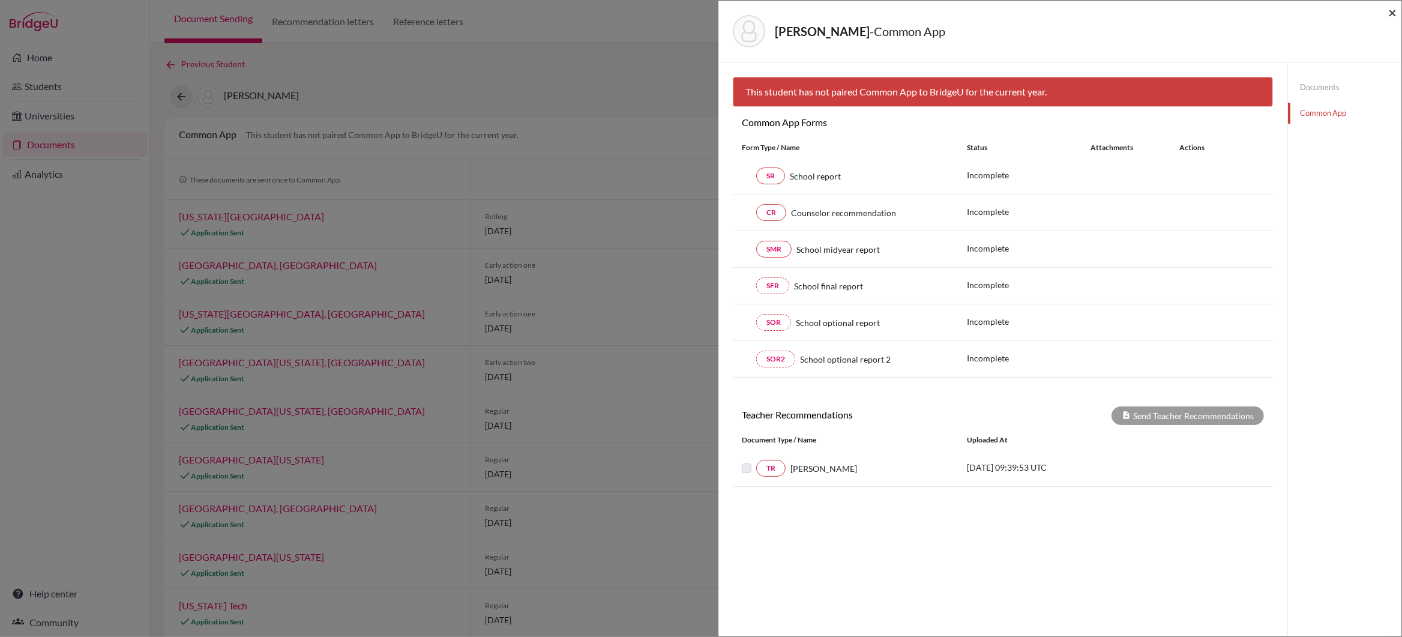
click at [1393, 11] on span "×" at bounding box center [1392, 12] width 8 height 17
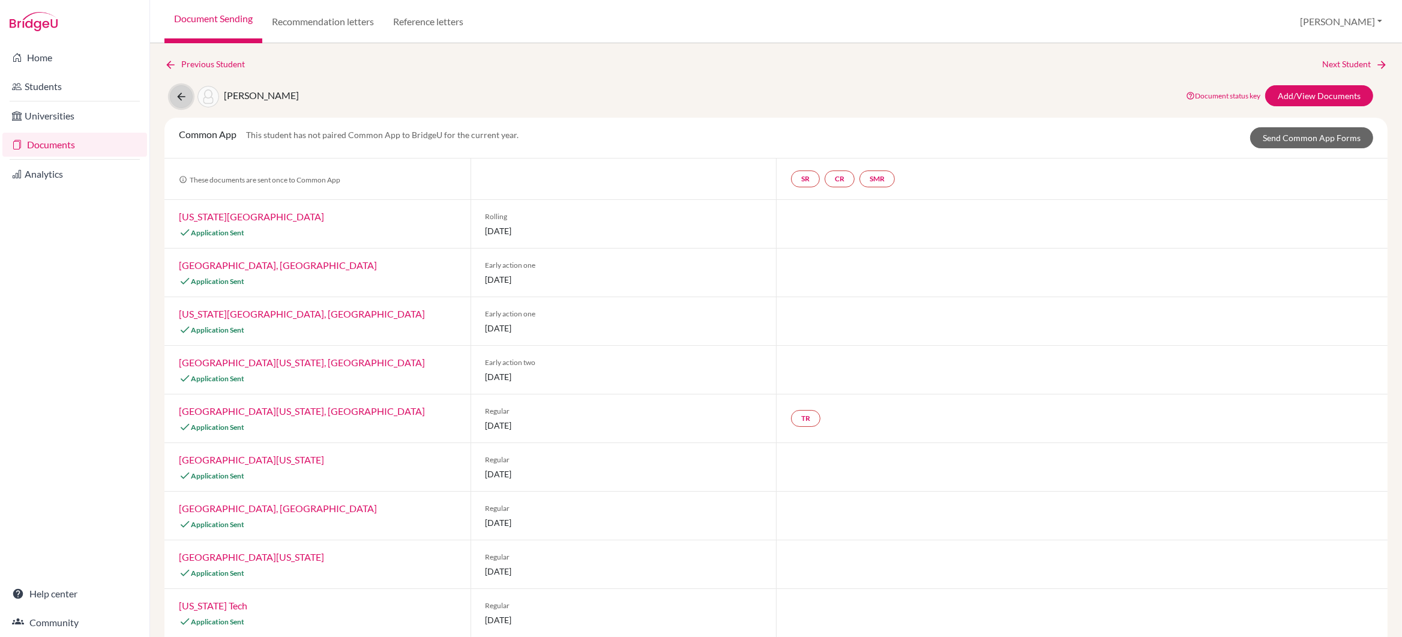
click at [179, 97] on icon at bounding box center [181, 97] width 12 height 12
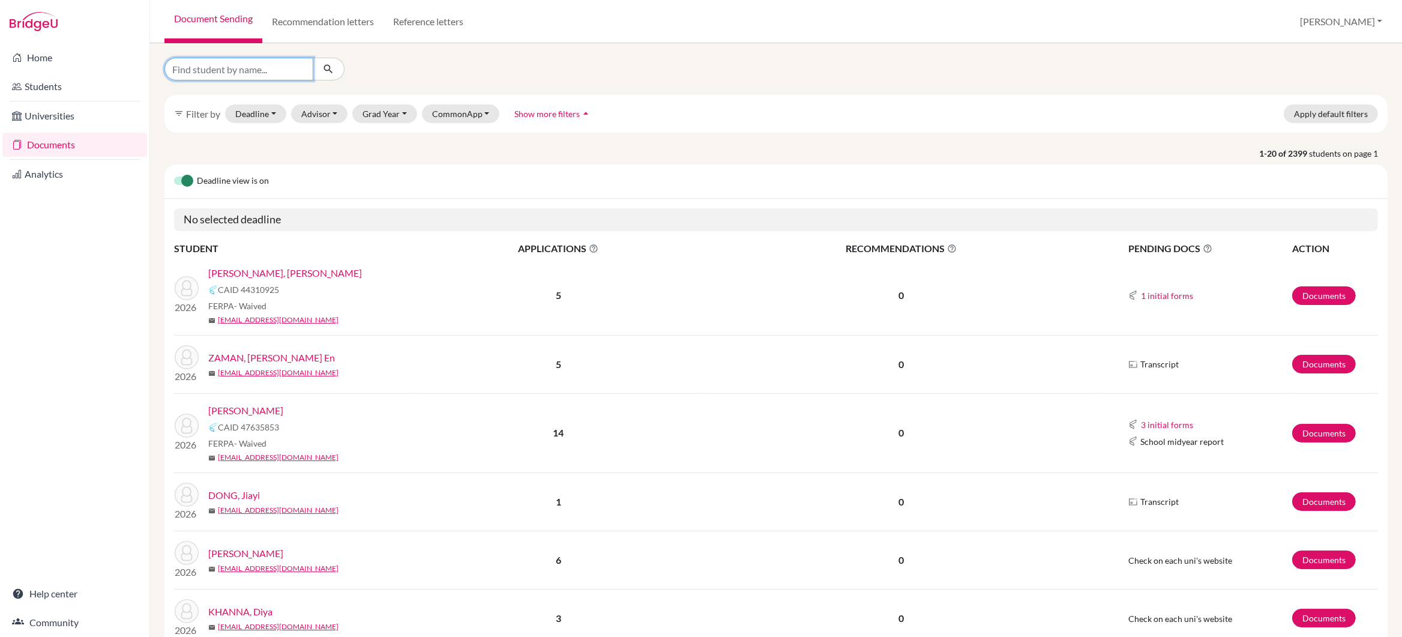
click at [207, 70] on input "Find student by name..." at bounding box center [238, 69] width 149 height 23
type input "tanishq"
click at [329, 70] on icon "submit" at bounding box center [328, 69] width 12 height 12
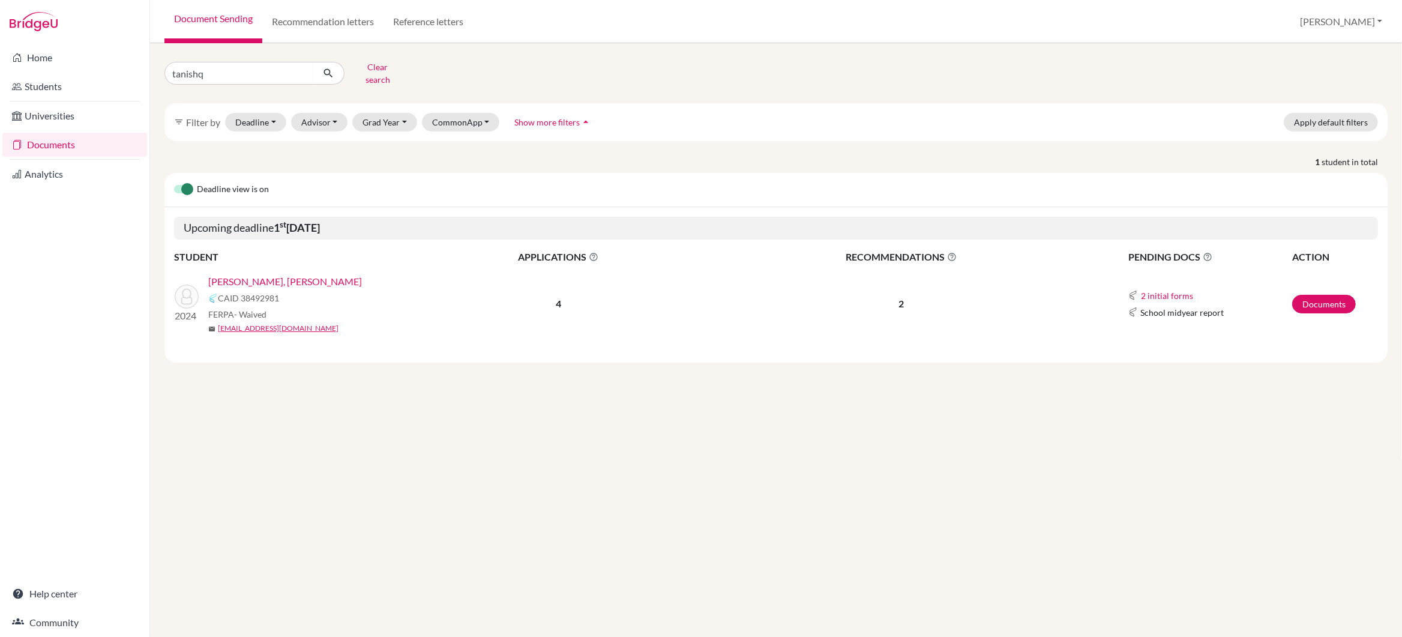
click at [257, 276] on link "TEJWANI, Tanishq Mukesh" at bounding box center [285, 281] width 154 height 14
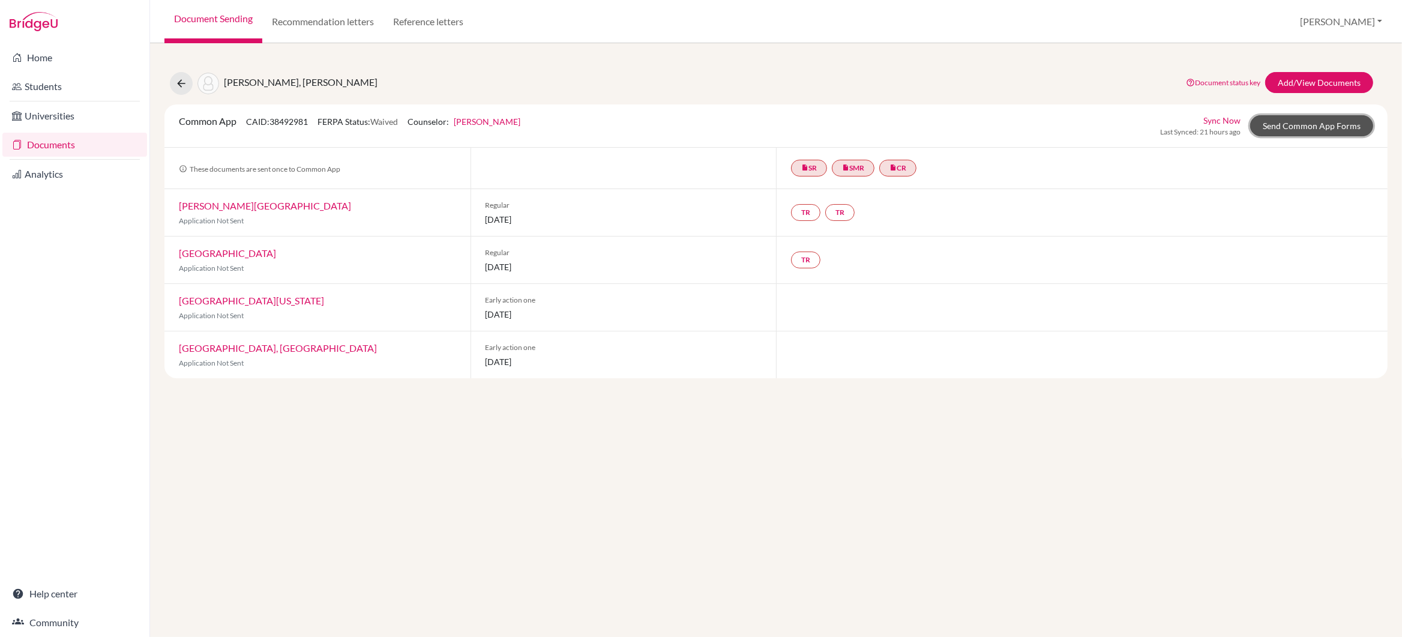
click at [1337, 124] on link "Send Common App Forms" at bounding box center [1311, 125] width 123 height 21
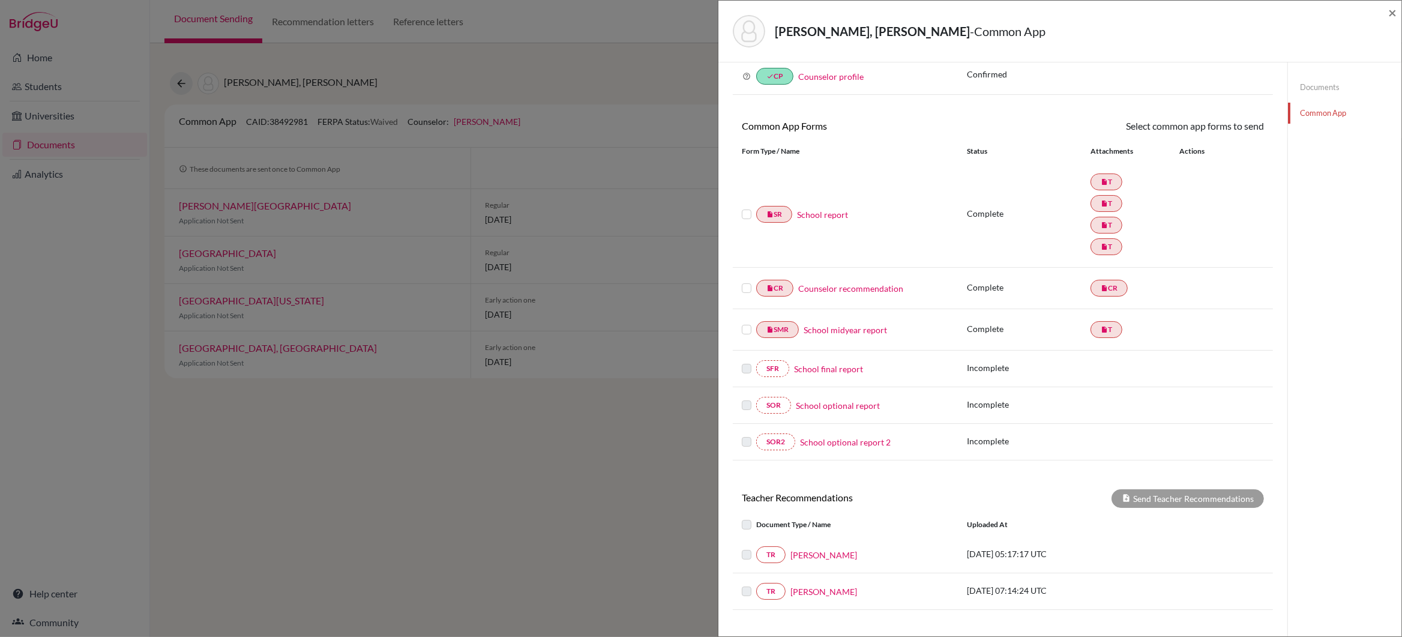
scroll to position [168, 0]
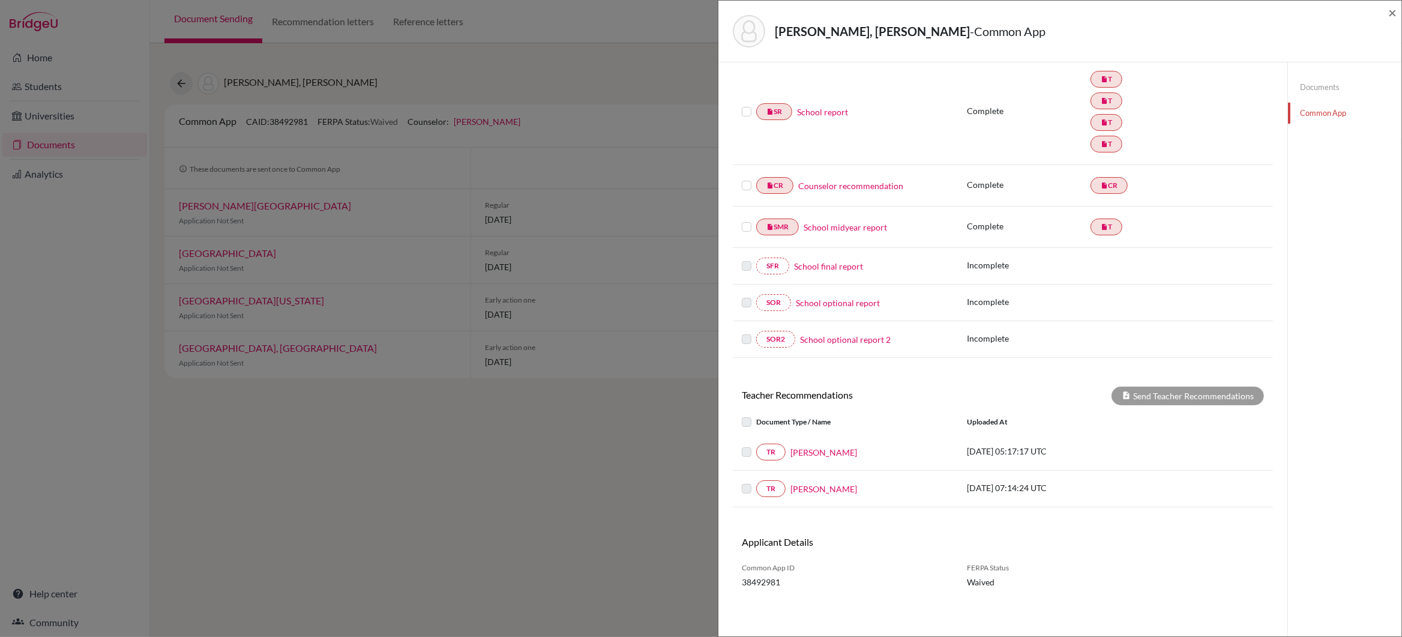
click at [743, 104] on label at bounding box center [747, 104] width 10 height 0
click at [0, 0] on input "checkbox" at bounding box center [0, 0] width 0 height 0
click at [745, 179] on label at bounding box center [747, 179] width 10 height 0
click at [0, 0] on input "checkbox" at bounding box center [0, 0] width 0 height 0
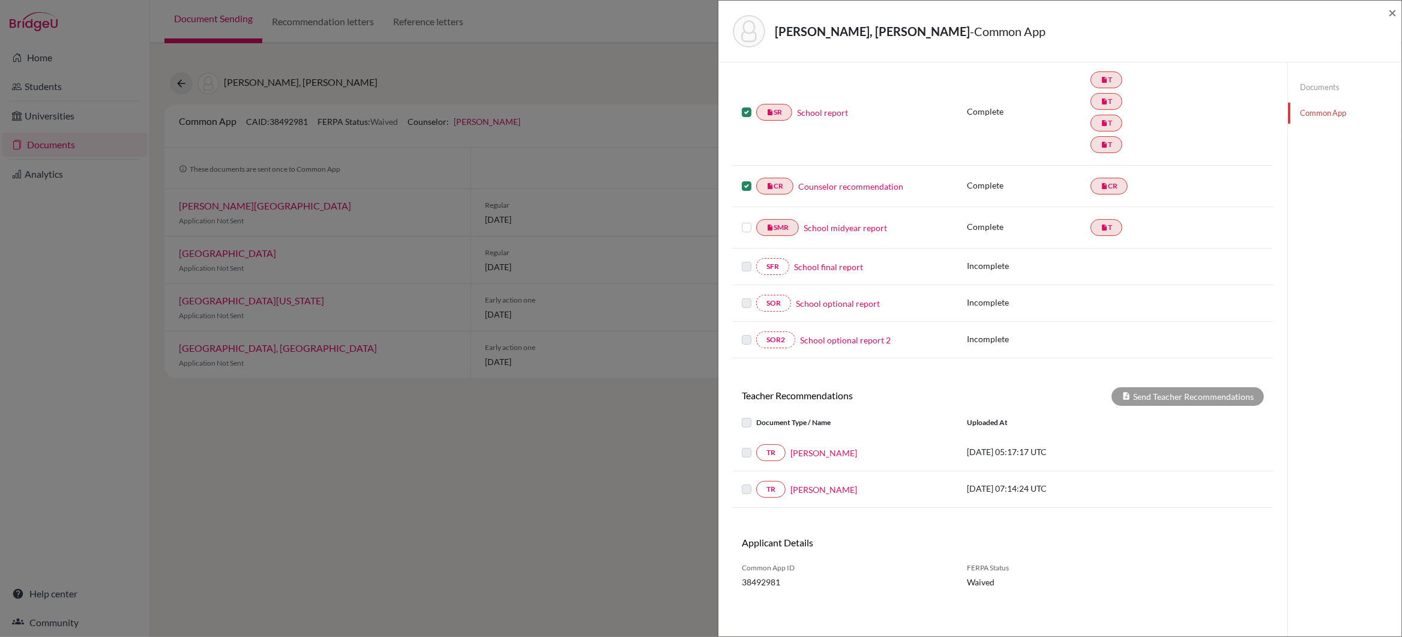
click at [747, 220] on label at bounding box center [747, 220] width 10 height 0
click at [0, 0] on input "checkbox" at bounding box center [0, 0] width 0 height 0
click at [1392, 12] on span "×" at bounding box center [1392, 12] width 8 height 17
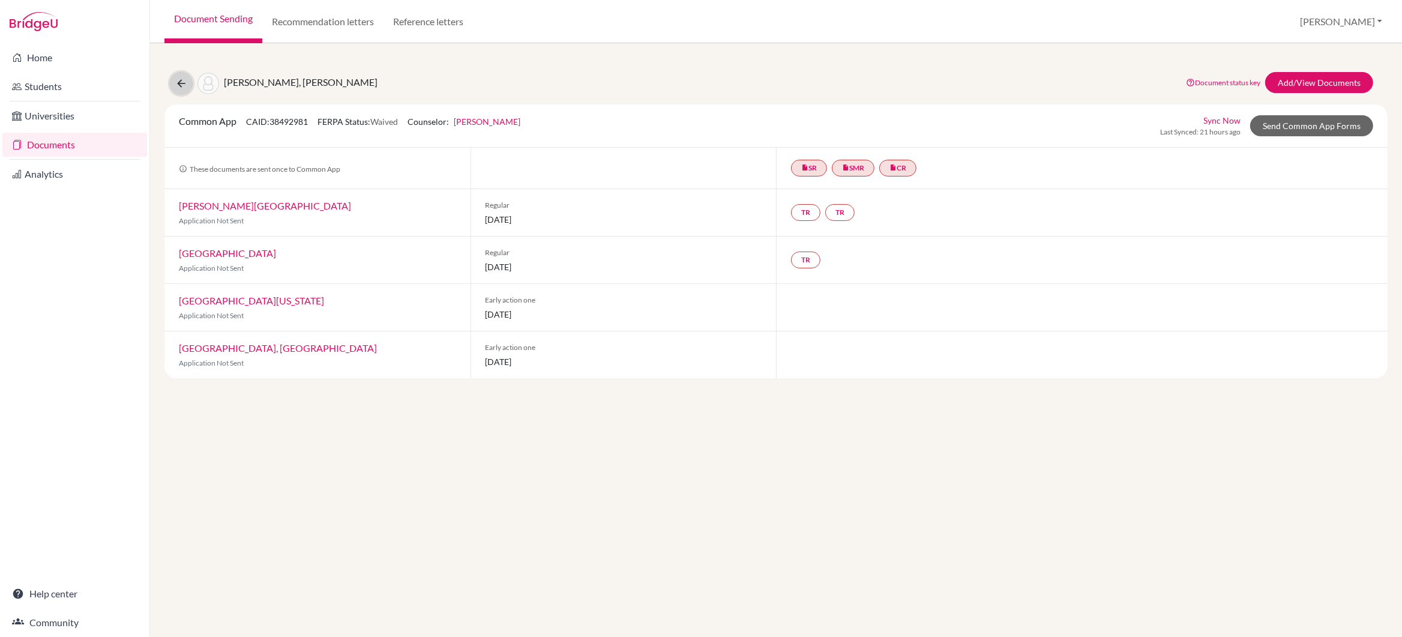
click at [175, 83] on icon at bounding box center [181, 83] width 12 height 12
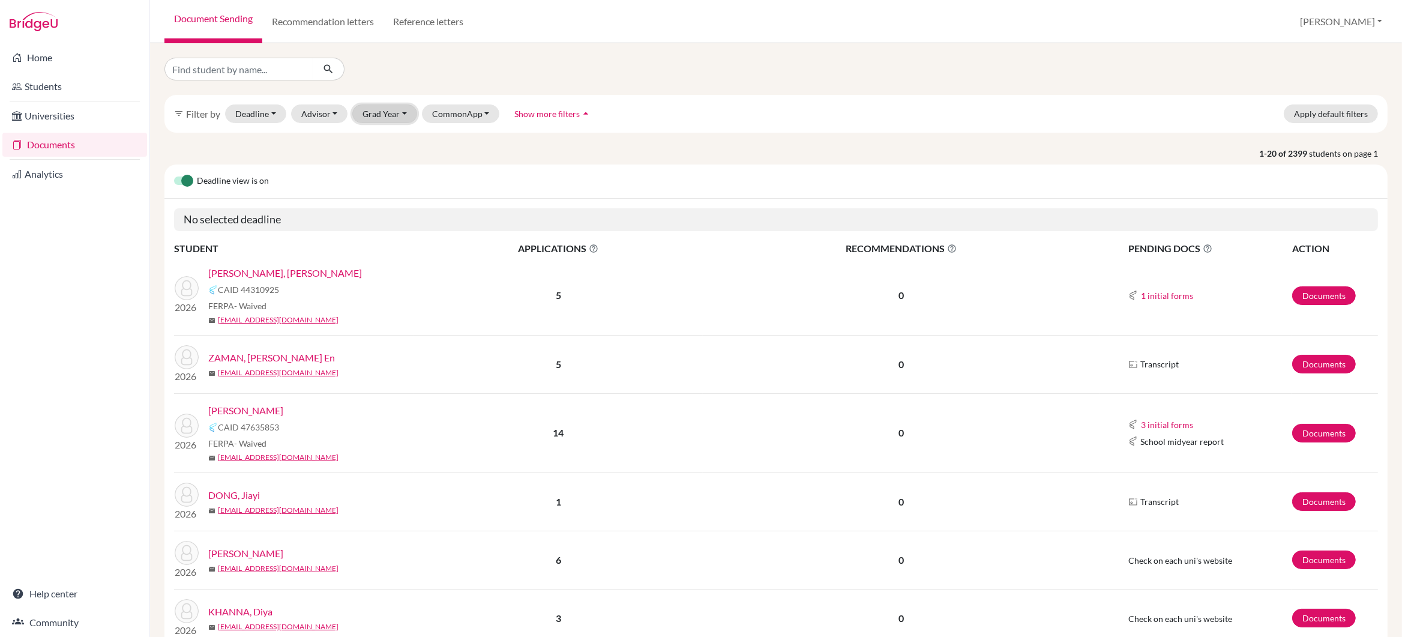
click at [373, 115] on button "Grad Year" at bounding box center [384, 113] width 65 height 19
click at [392, 211] on div "2025" at bounding box center [388, 216] width 42 height 14
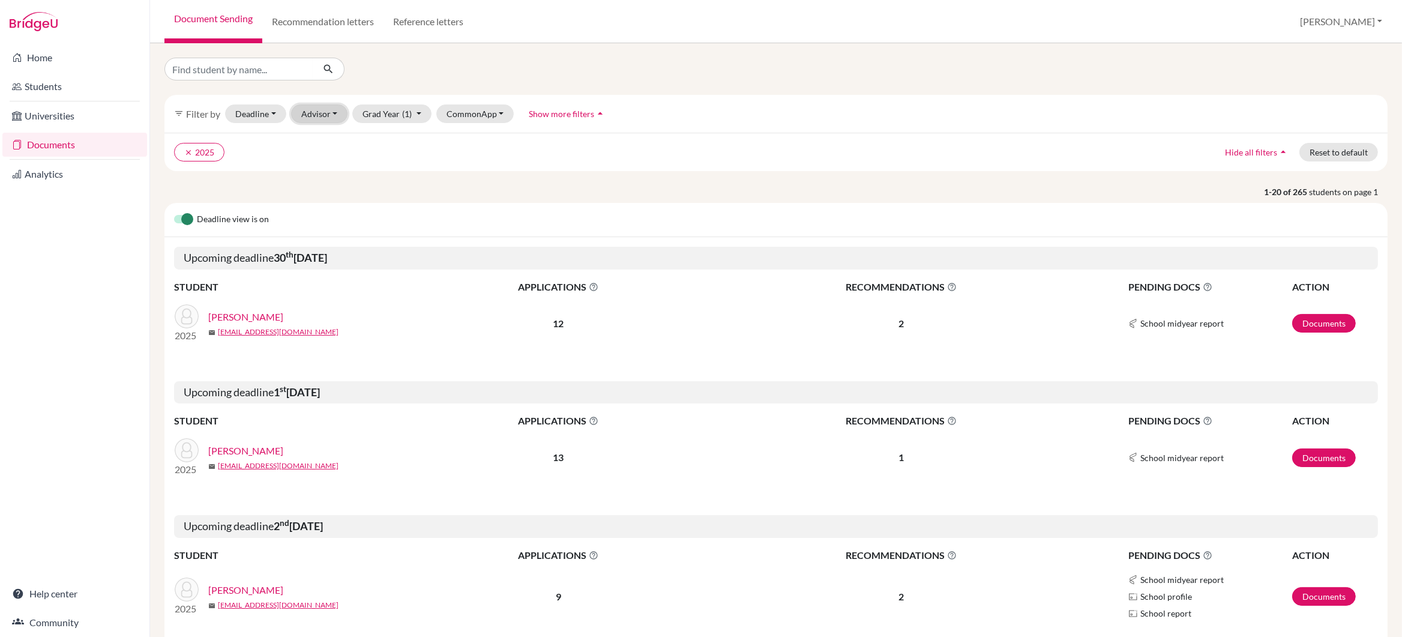
click at [329, 116] on button "Advisor" at bounding box center [319, 113] width 57 height 19
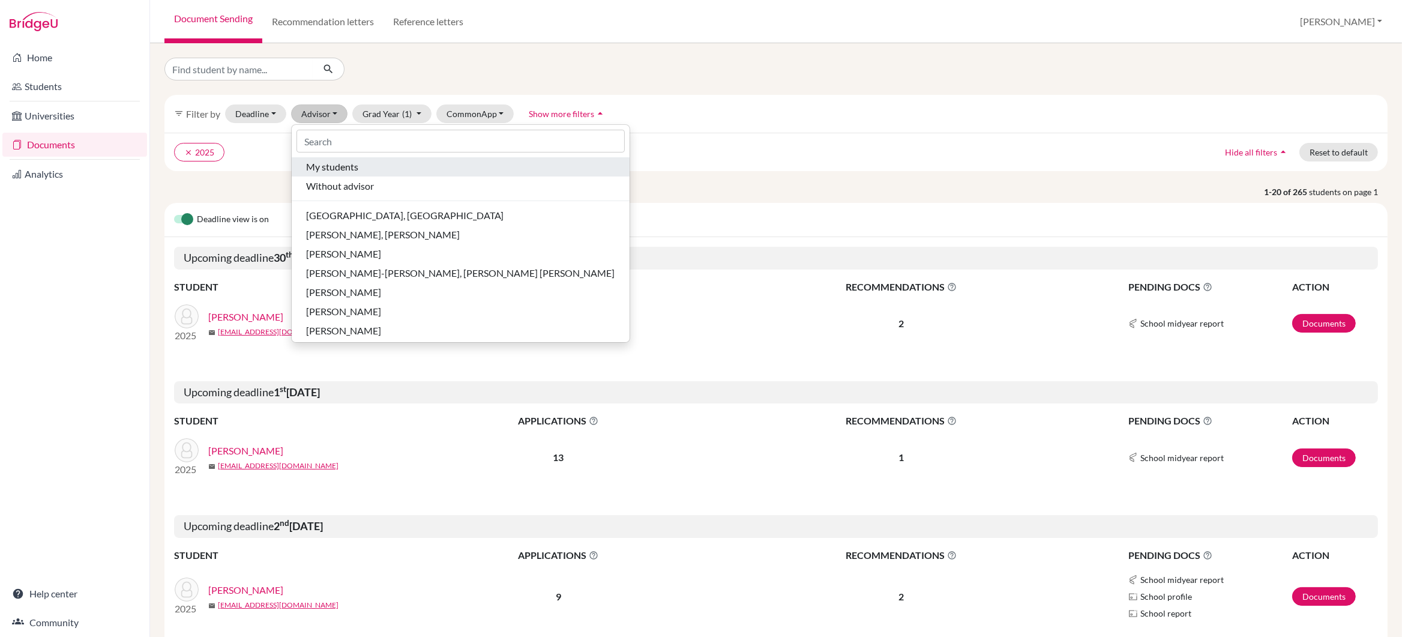
click at [331, 164] on span "My students" at bounding box center [332, 167] width 52 height 14
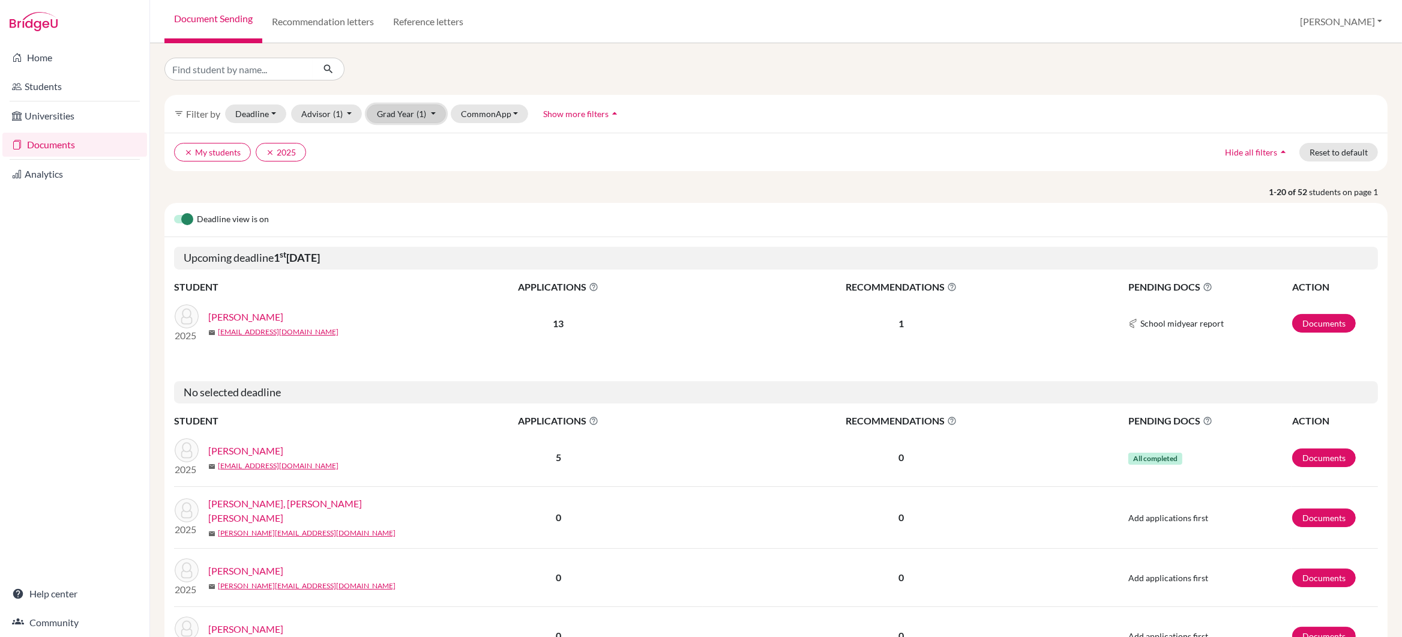
click at [422, 117] on span "(1)" at bounding box center [421, 114] width 10 height 10
click at [404, 198] on div "2026" at bounding box center [403, 197] width 42 height 14
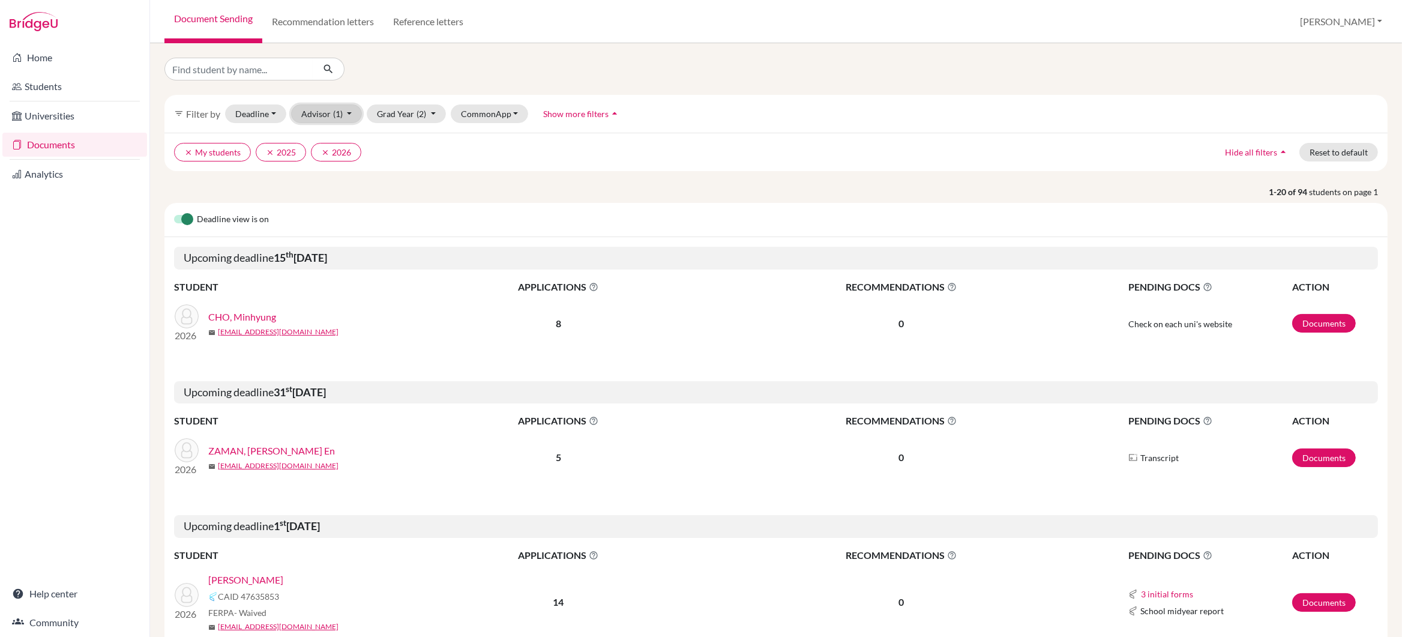
click at [327, 114] on button "Advisor (1)" at bounding box center [326, 113] width 71 height 19
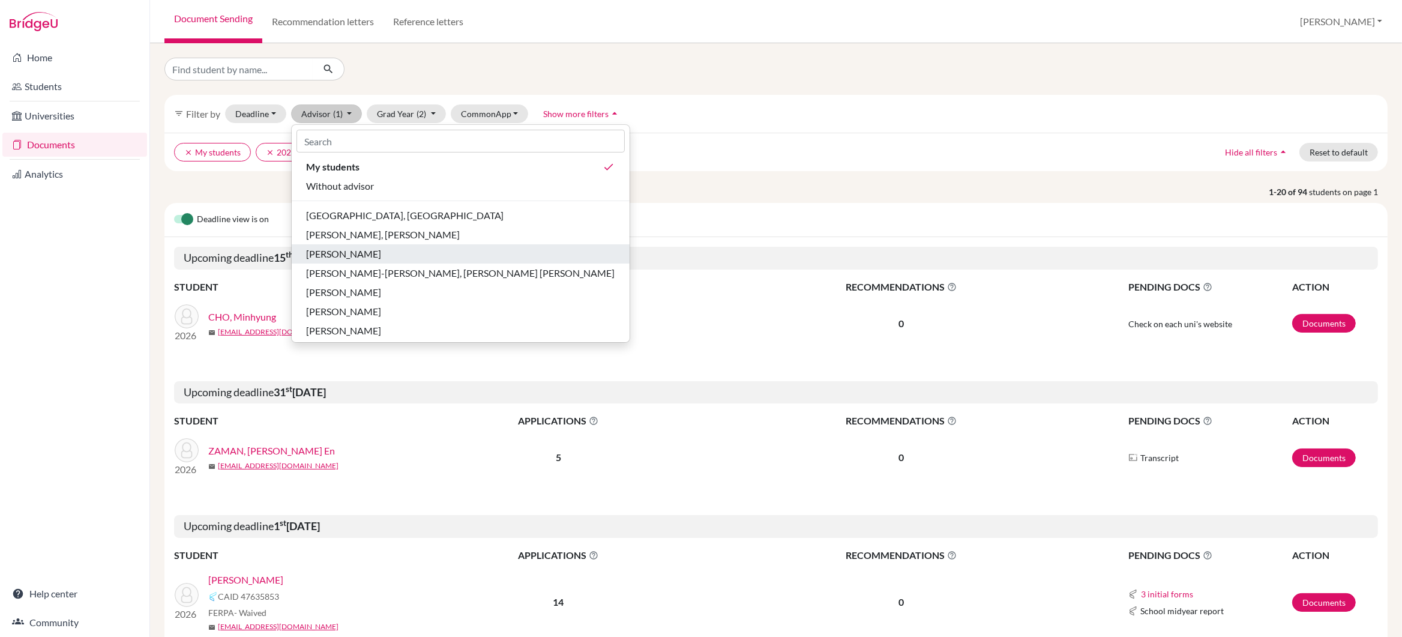
click at [353, 257] on span "James, John Joseph" at bounding box center [343, 254] width 75 height 14
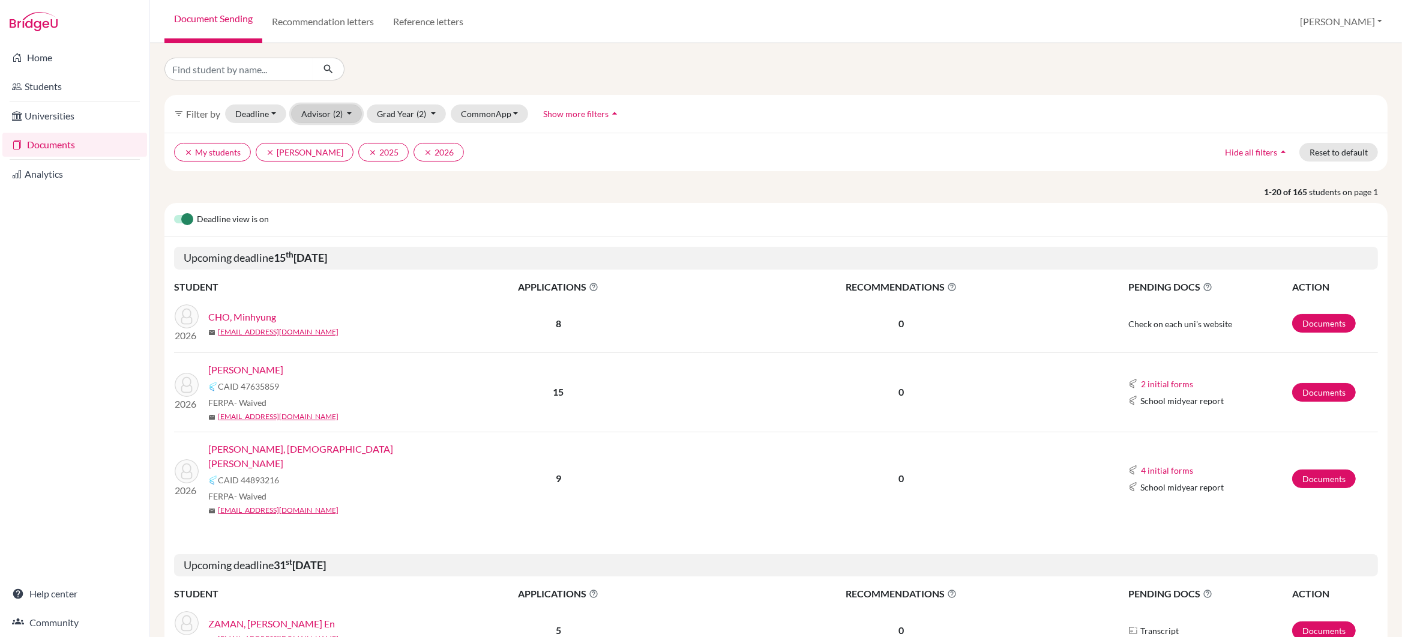
click at [325, 119] on button "Advisor (2)" at bounding box center [326, 113] width 71 height 19
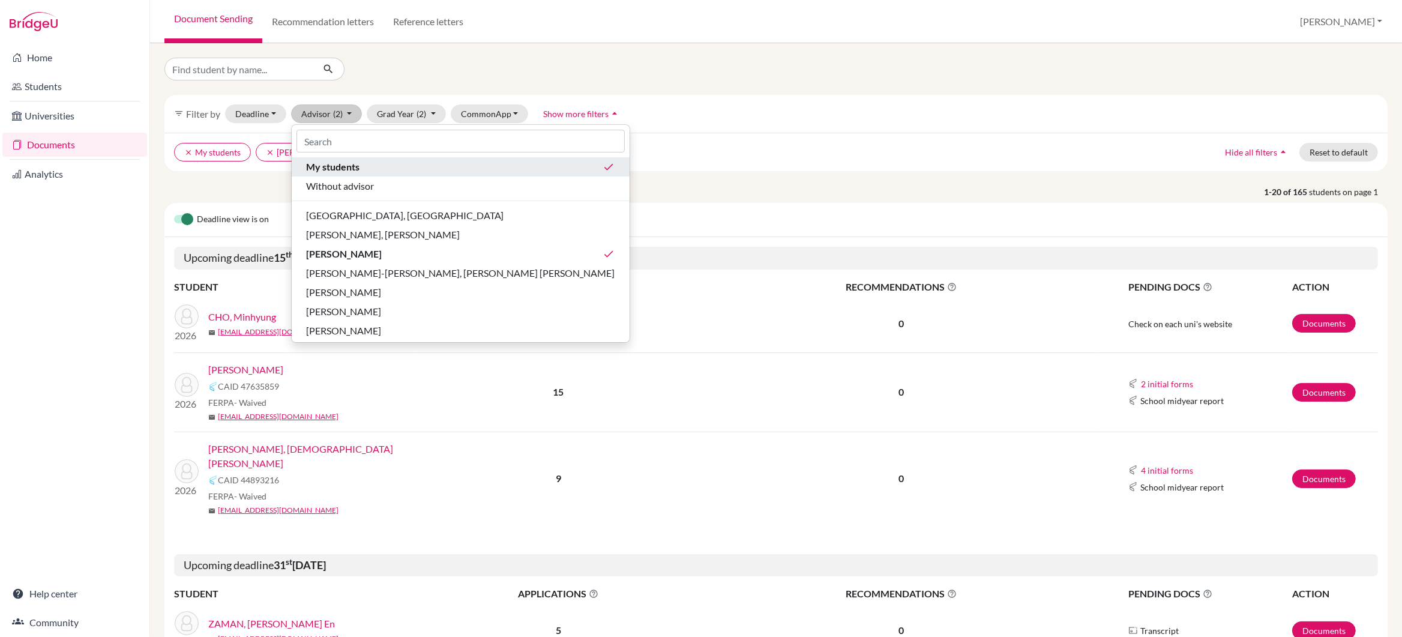
click at [345, 169] on span "My students" at bounding box center [332, 167] width 53 height 14
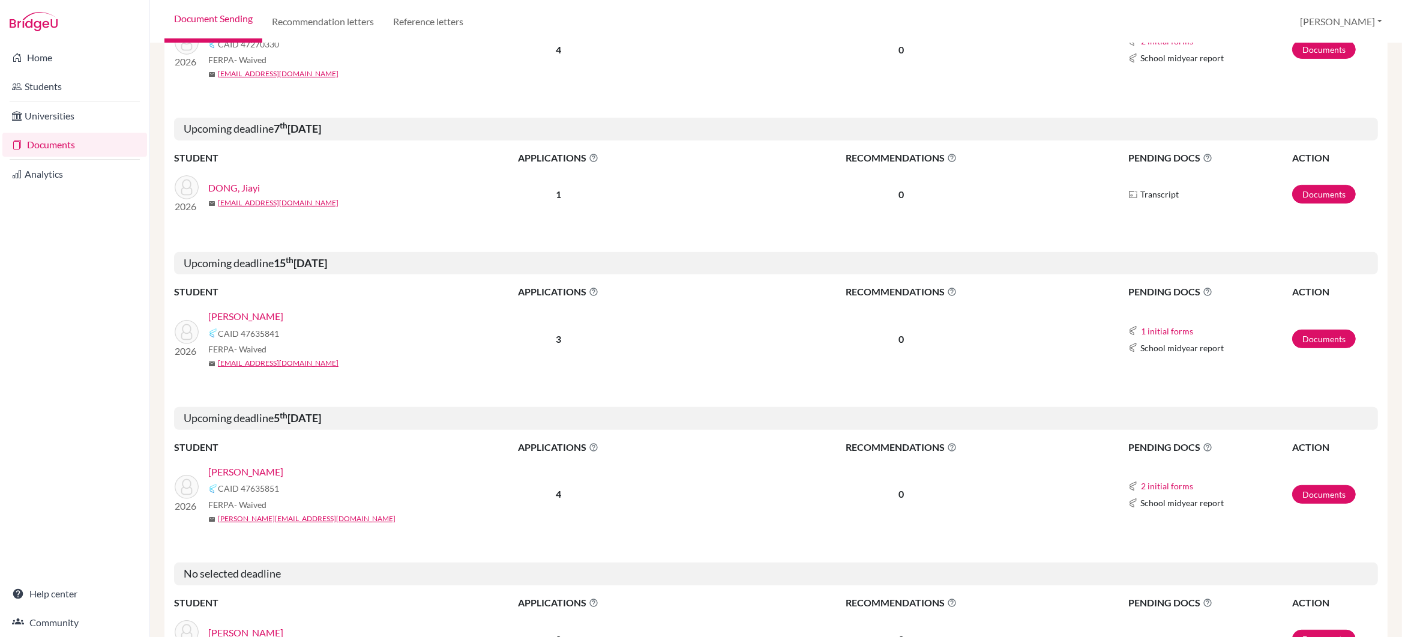
scroll to position [535, 0]
click at [251, 307] on link "SINGH, Kulraj" at bounding box center [245, 314] width 75 height 14
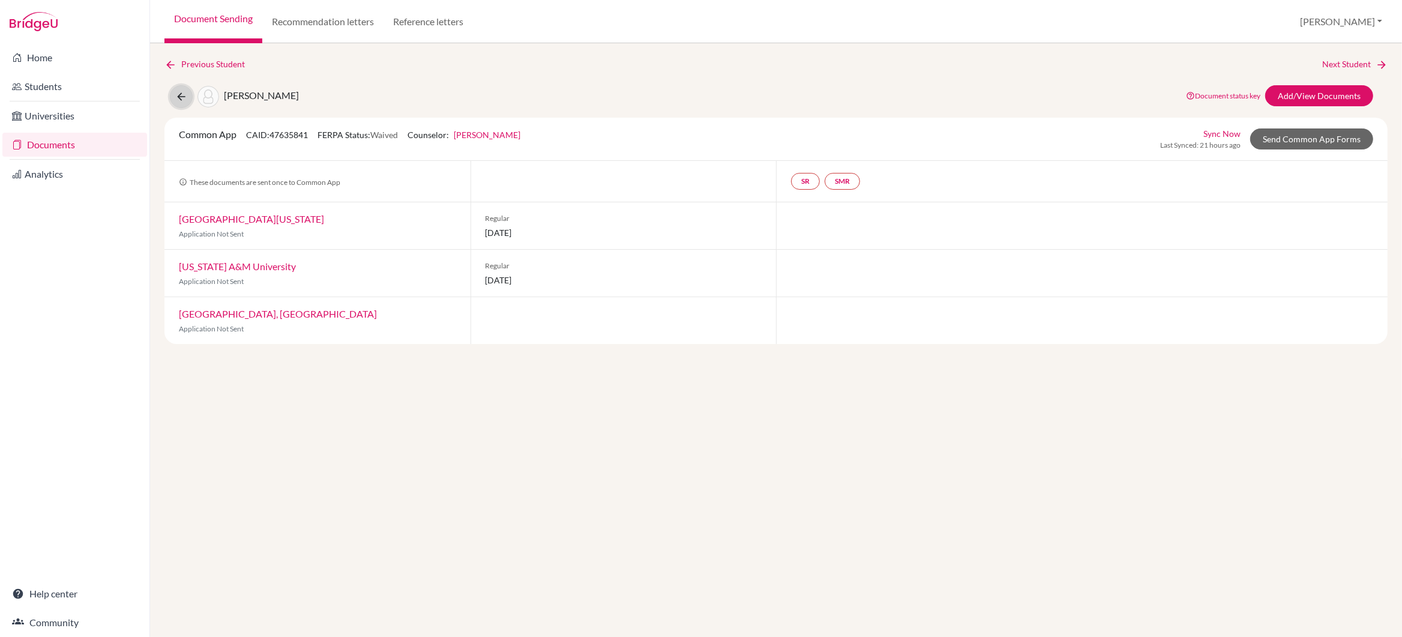
click at [182, 95] on icon at bounding box center [181, 97] width 12 height 12
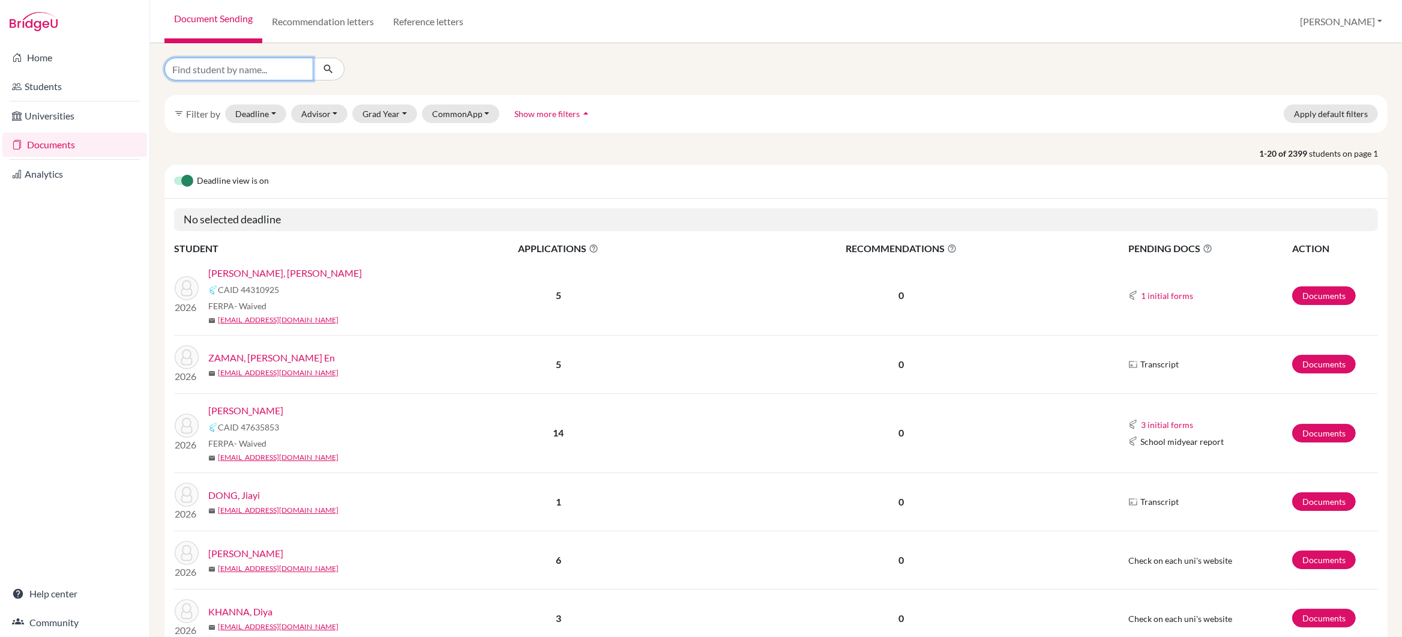
click at [251, 71] on input "Find student by name..." at bounding box center [238, 69] width 149 height 23
type input "[PERSON_NAME]"
click at [324, 71] on icon "submit" at bounding box center [328, 69] width 12 height 12
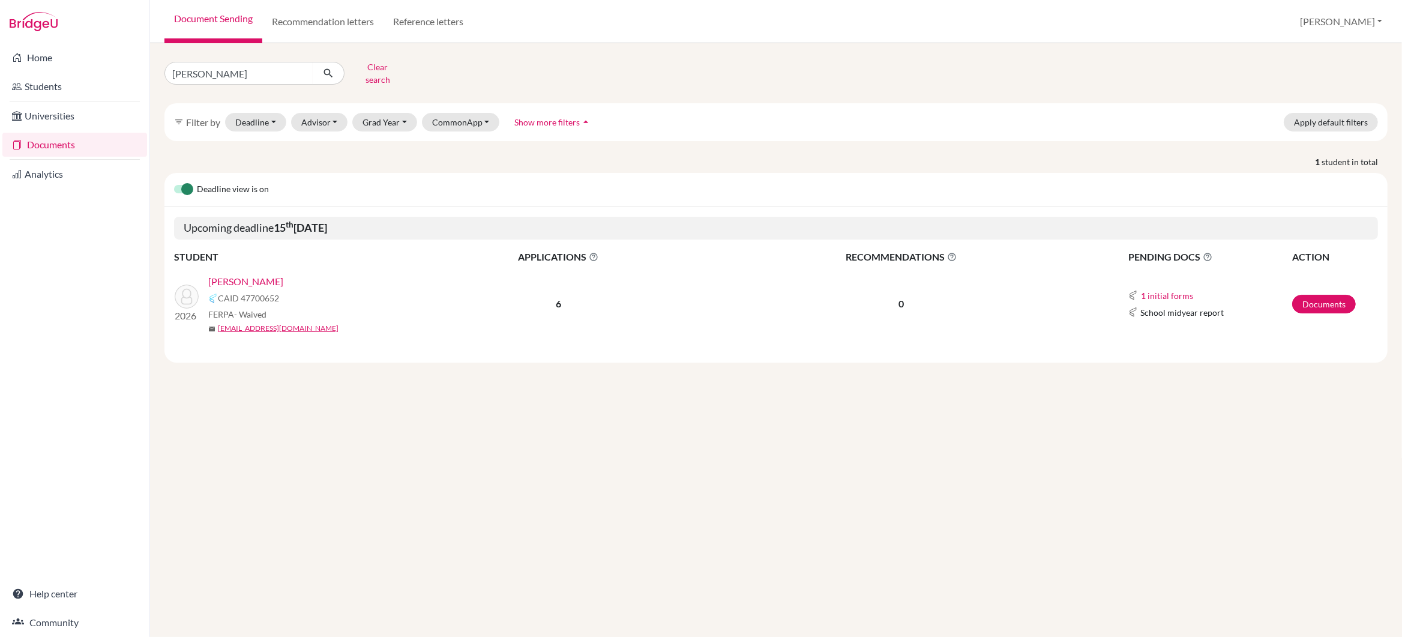
click at [236, 274] on link "[PERSON_NAME]" at bounding box center [245, 281] width 75 height 14
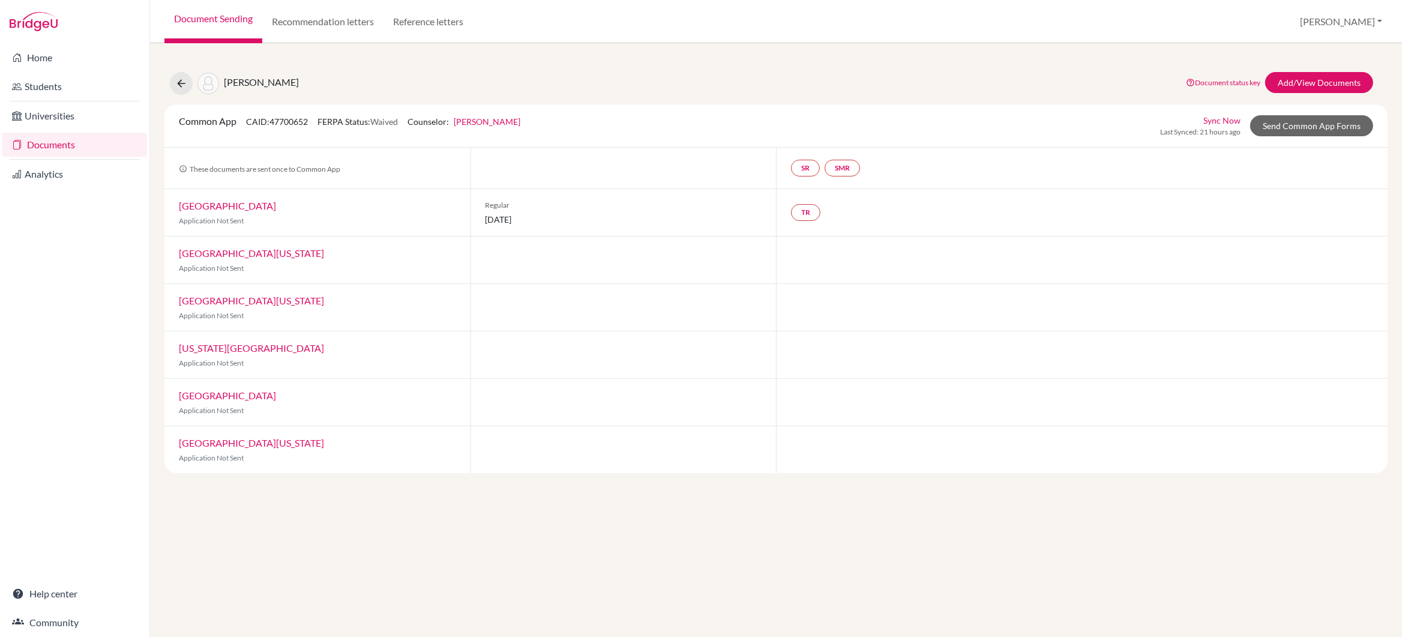
drag, startPoint x: 559, startPoint y: 218, endPoint x: 476, endPoint y: 218, distance: 83.4
click at [476, 218] on div "Regular [DATE]" at bounding box center [623, 212] width 306 height 47
click at [520, 274] on div at bounding box center [623, 259] width 306 height 47
click at [519, 268] on div at bounding box center [623, 259] width 306 height 47
drag, startPoint x: 404, startPoint y: 125, endPoint x: 249, endPoint y: 121, distance: 154.9
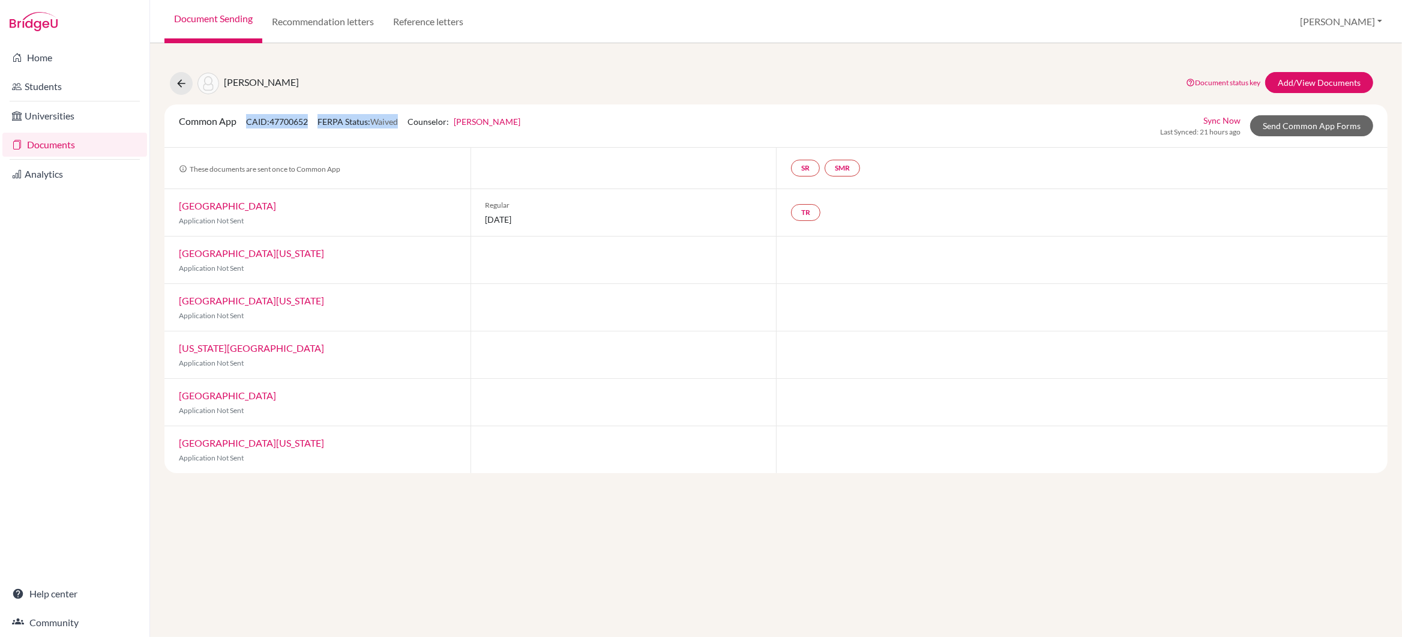
click at [249, 122] on div "Common App CAID: 47700652 FERPA Status: Waived Counselor: [PERSON_NAME] First N…" at bounding box center [349, 125] width 359 height 23
click at [389, 271] on p "Application Not Sent" at bounding box center [317, 268] width 277 height 11
click at [182, 80] on icon at bounding box center [181, 83] width 12 height 12
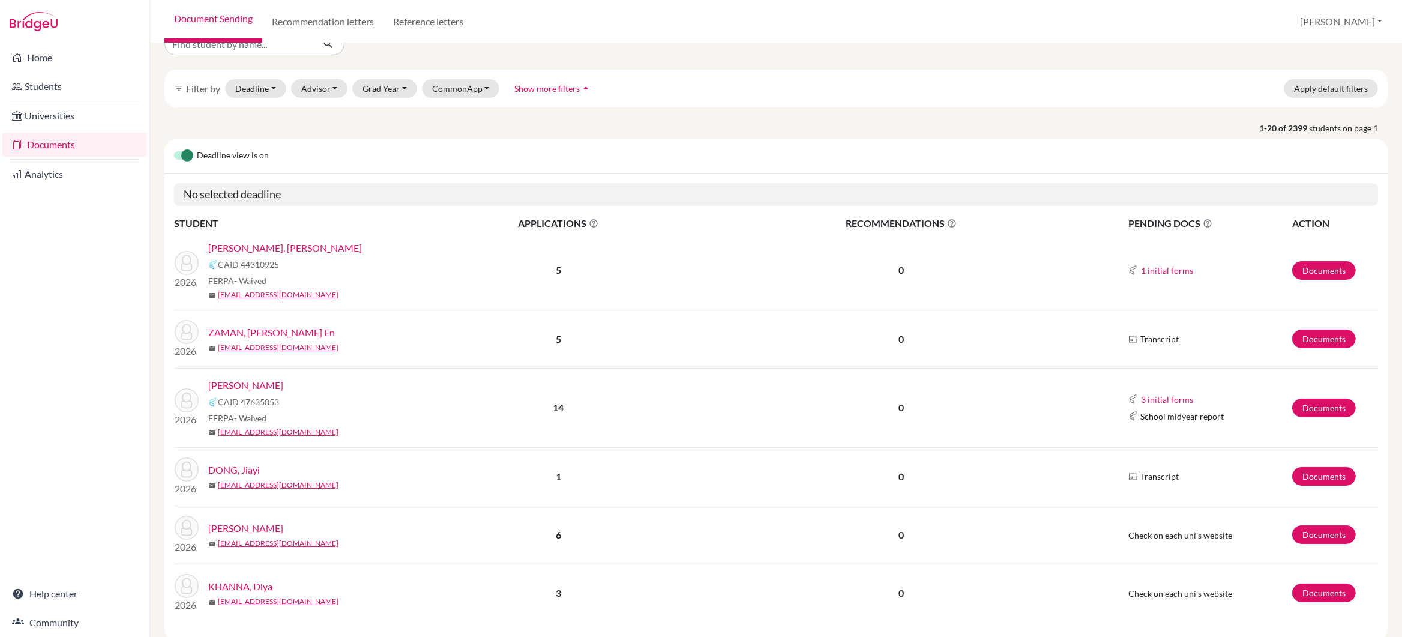
scroll to position [37, 0]
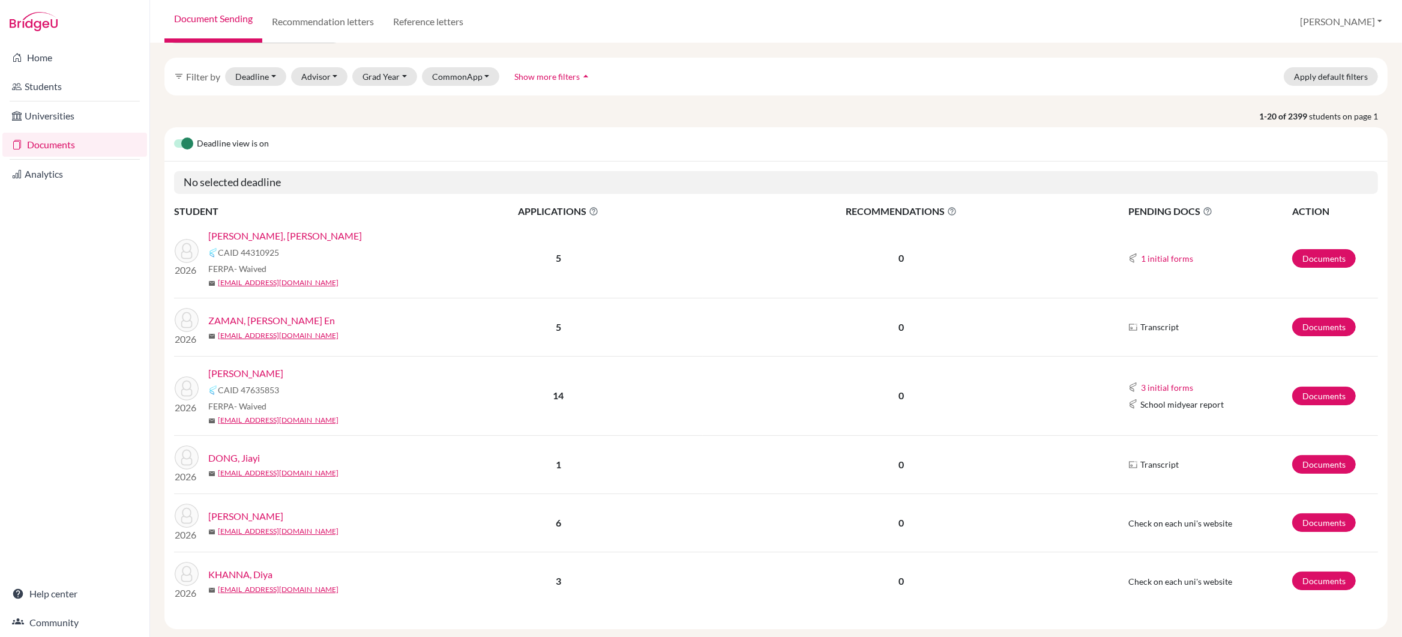
click at [232, 375] on link "[PERSON_NAME]" at bounding box center [245, 373] width 75 height 14
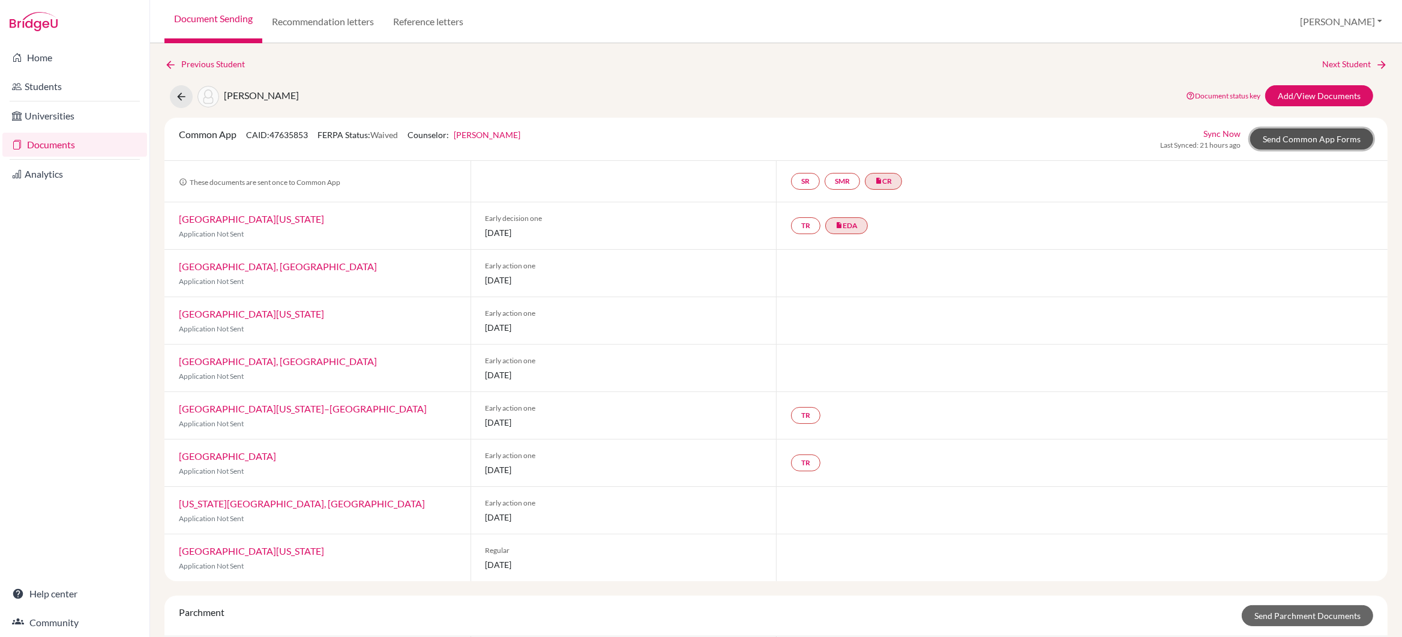
click at [1292, 137] on link "Send Common App Forms" at bounding box center [1311, 138] width 123 height 21
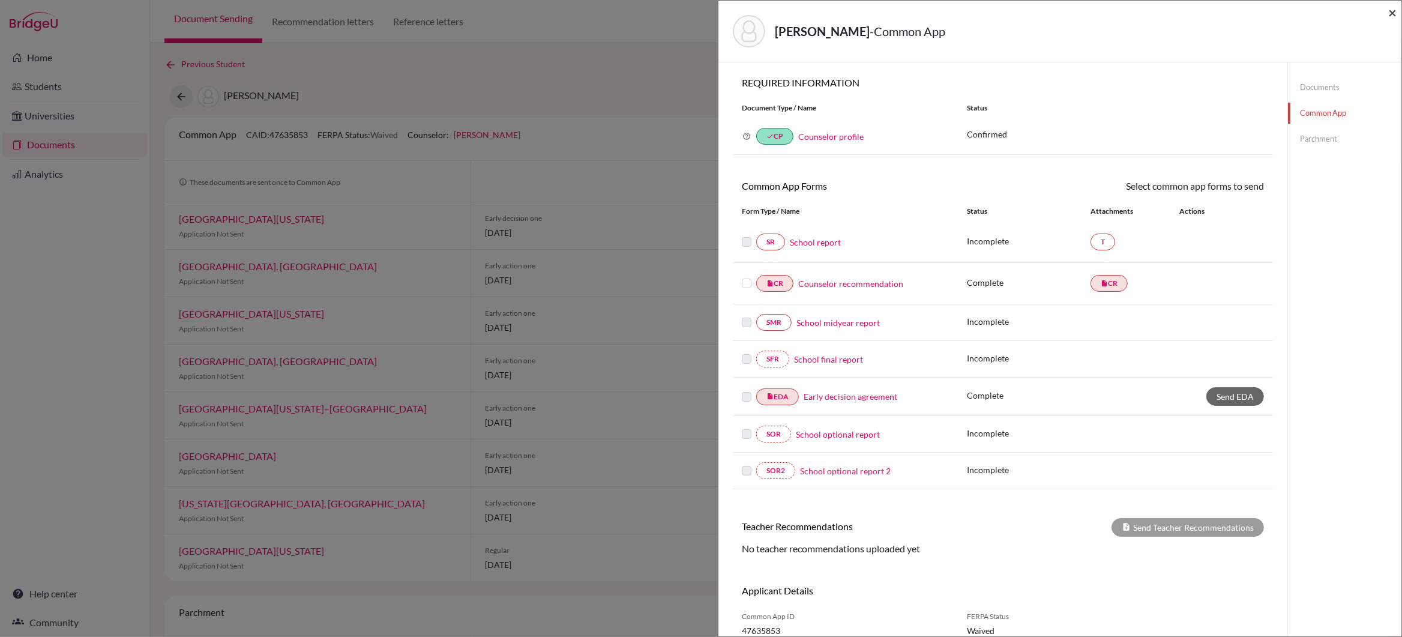
click at [1391, 14] on span "×" at bounding box center [1392, 12] width 8 height 17
